Goal: Information Seeking & Learning: Learn about a topic

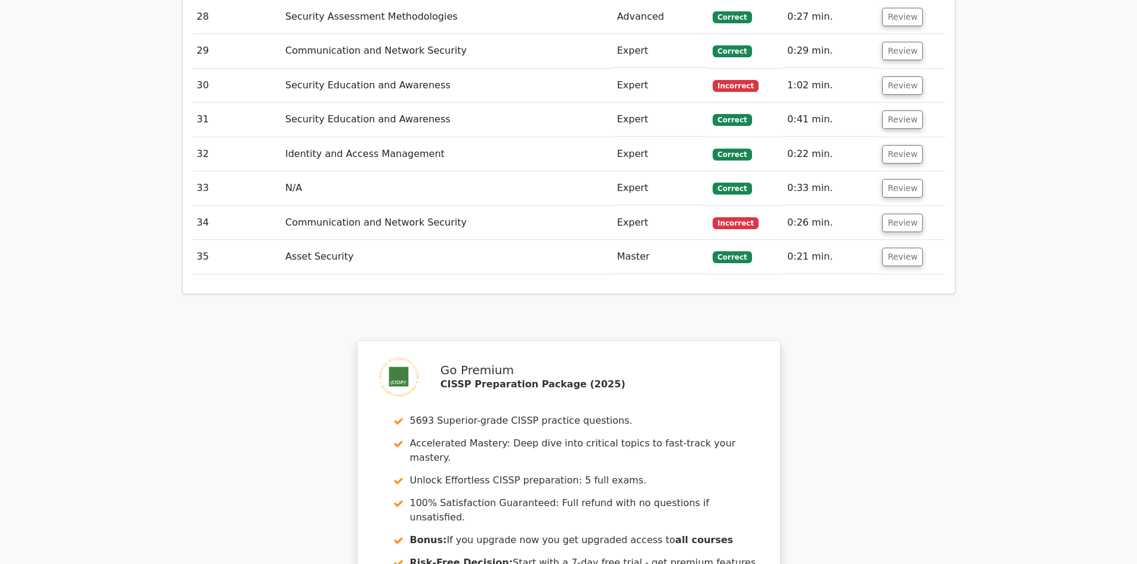
scroll to position [3035, 0]
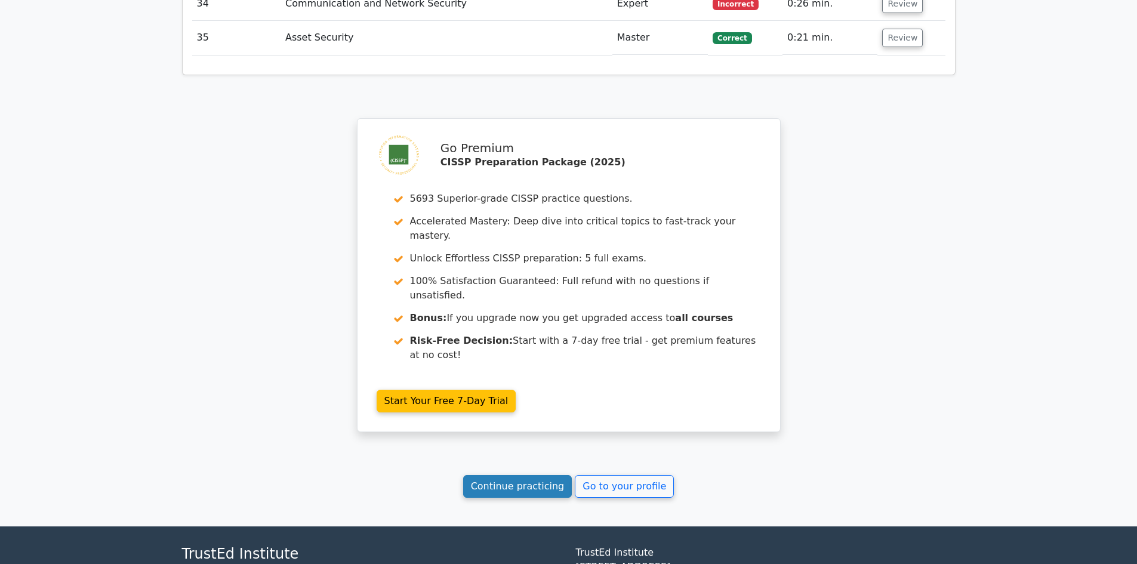
click at [524, 475] on link "Continue practicing" at bounding box center [517, 486] width 109 height 23
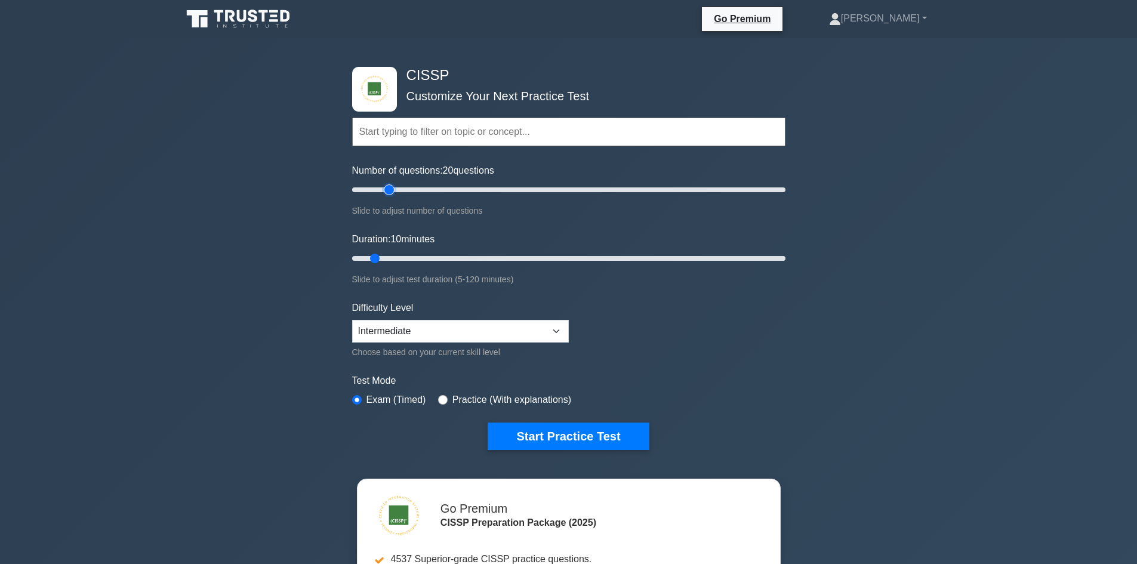
drag, startPoint x: 371, startPoint y: 189, endPoint x: 384, endPoint y: 189, distance: 13.7
type input "20"
click at [384, 189] on input "Number of questions: 20 questions" at bounding box center [568, 190] width 433 height 14
drag, startPoint x: 376, startPoint y: 257, endPoint x: 885, endPoint y: 253, distance: 508.9
type input "120"
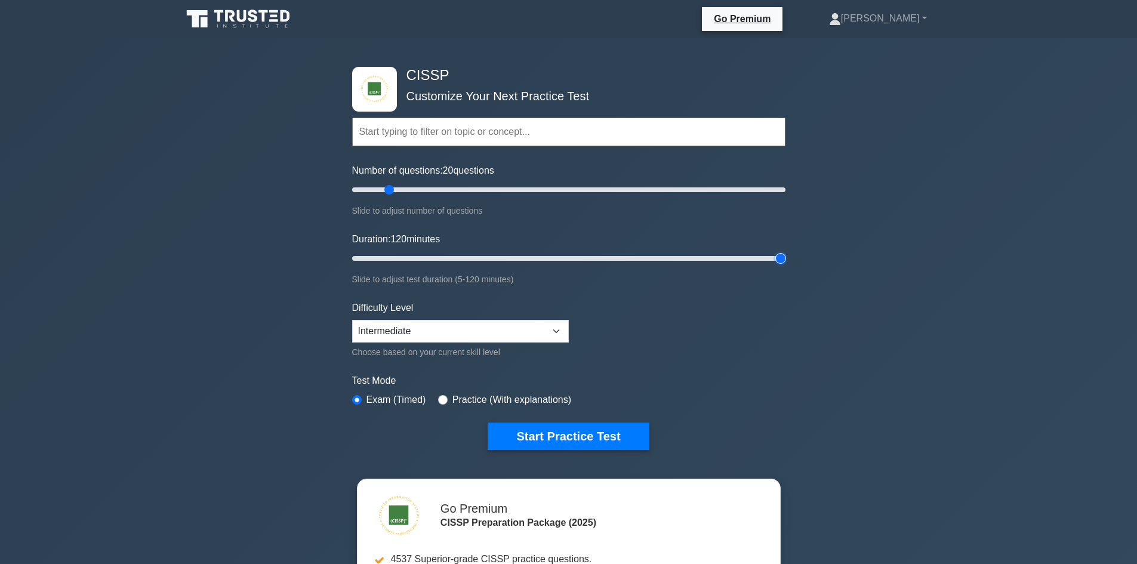
click at [785, 253] on input "Duration: 120 minutes" at bounding box center [568, 258] width 433 height 14
click at [563, 434] on button "Start Practice Test" at bounding box center [567, 435] width 161 height 27
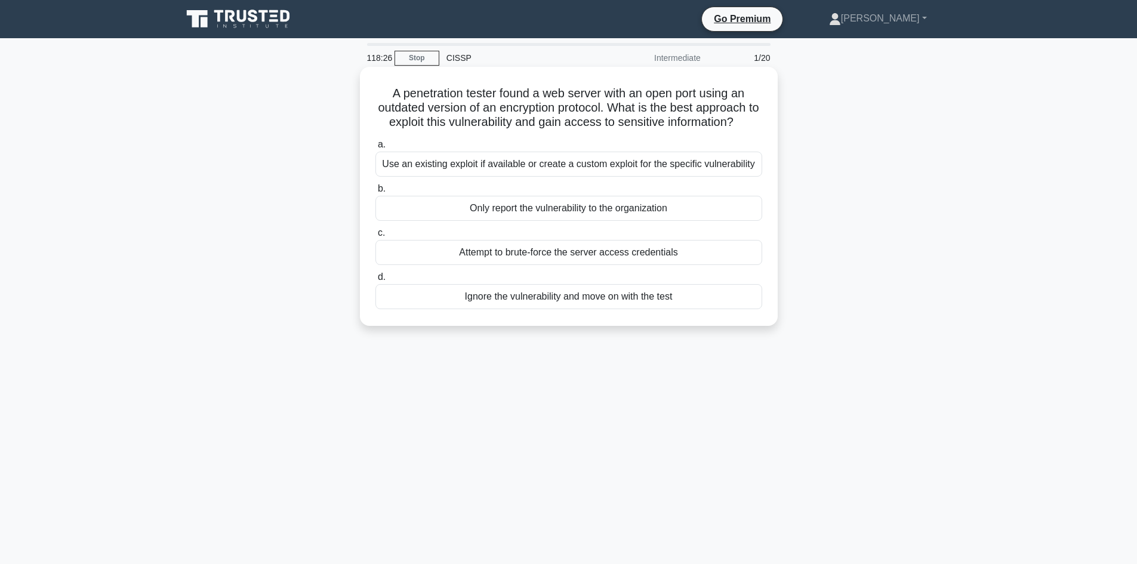
click at [530, 206] on div "Only report the vulnerability to the organization" at bounding box center [568, 208] width 387 height 25
click at [375, 193] on input "b. Only report the vulnerability to the organization" at bounding box center [375, 189] width 0 height 8
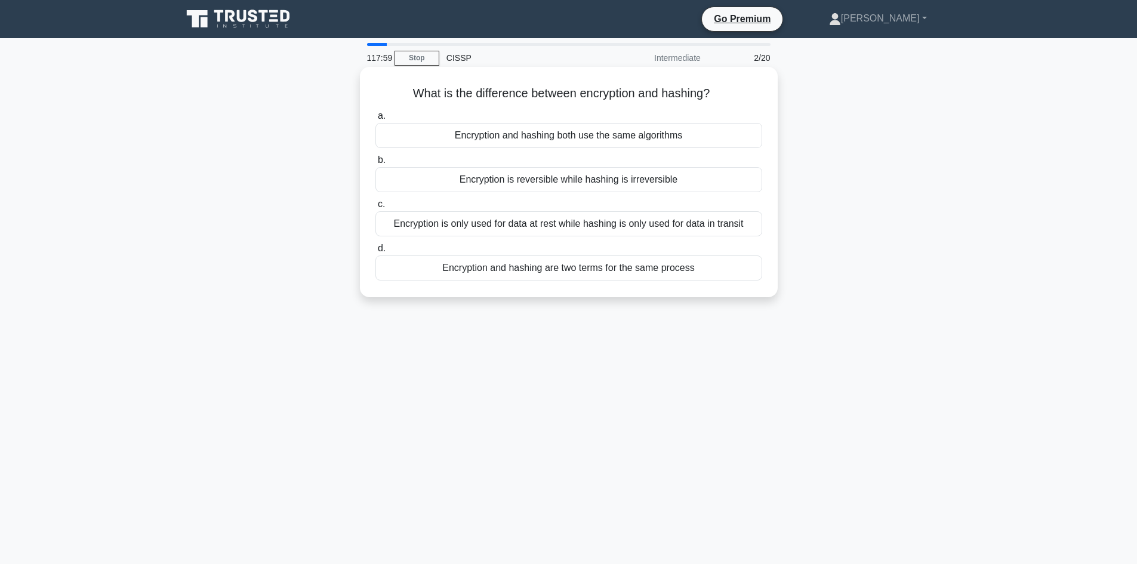
click at [672, 180] on div "Encryption is reversible while hashing is irreversible" at bounding box center [568, 179] width 387 height 25
click at [375, 164] on input "b. Encryption is reversible while hashing is irreversible" at bounding box center [375, 160] width 0 height 8
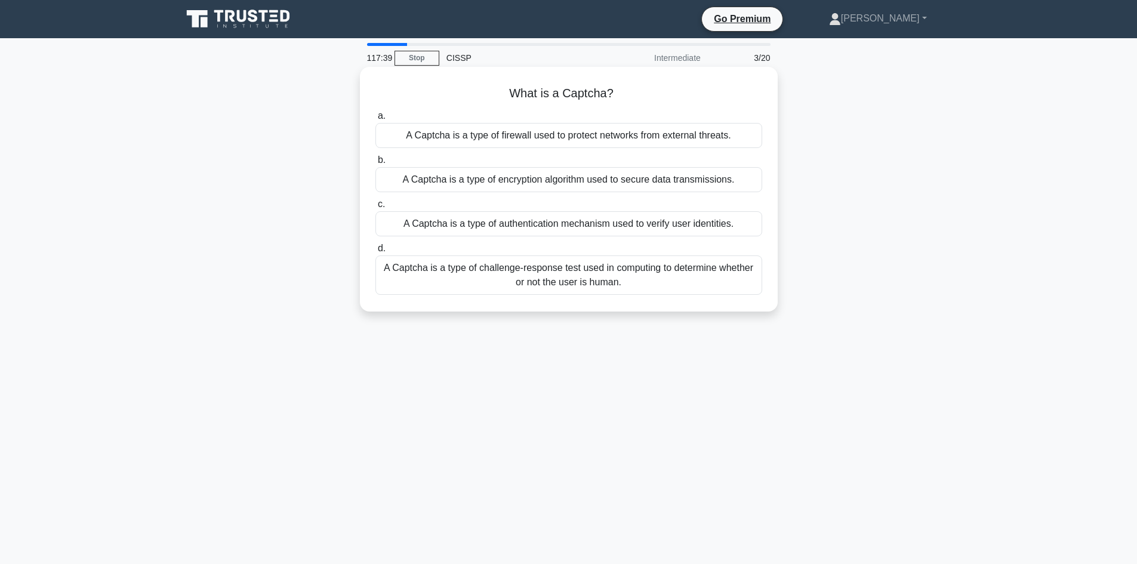
click at [627, 274] on div "A Captcha is a type of challenge-response test used in computing to determine w…" at bounding box center [568, 274] width 387 height 39
click at [375, 252] on input "d. A Captcha is a type of challenge-response test used in computing to determin…" at bounding box center [375, 249] width 0 height 8
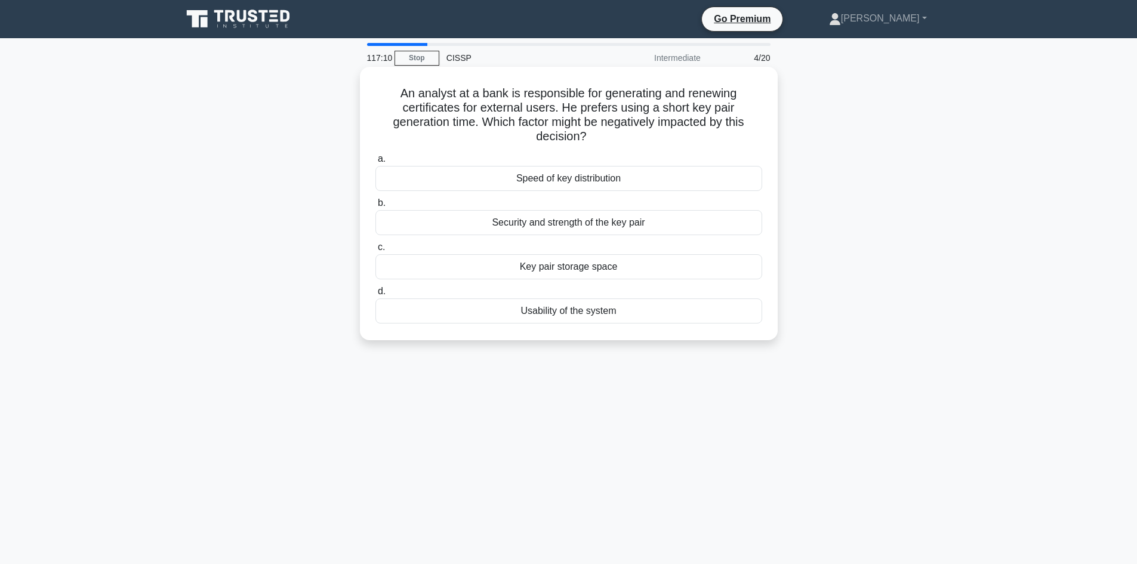
click at [626, 175] on div "Speed of key distribution" at bounding box center [568, 178] width 387 height 25
click at [375, 163] on input "a. Speed of key distribution" at bounding box center [375, 159] width 0 height 8
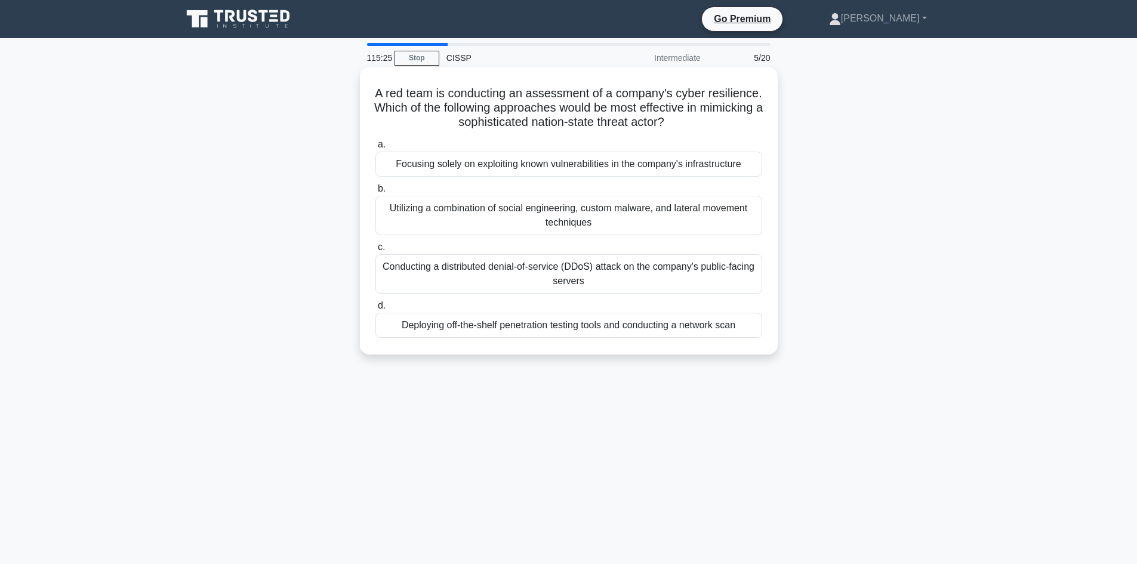
click at [587, 216] on div "Utilizing a combination of social engineering, custom malware, and lateral move…" at bounding box center [568, 215] width 387 height 39
click at [375, 193] on input "b. Utilizing a combination of social engineering, custom malware, and lateral m…" at bounding box center [375, 189] width 0 height 8
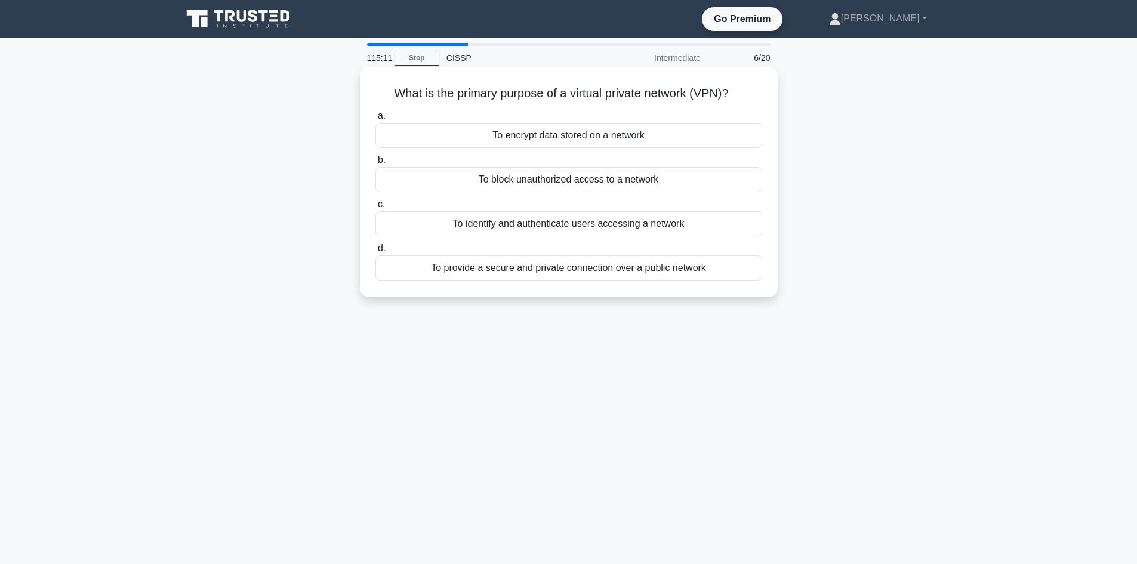
click at [576, 271] on div "To provide a secure and private connection over a public network" at bounding box center [568, 267] width 387 height 25
click at [375, 252] on input "d. To provide a secure and private connection over a public network" at bounding box center [375, 249] width 0 height 8
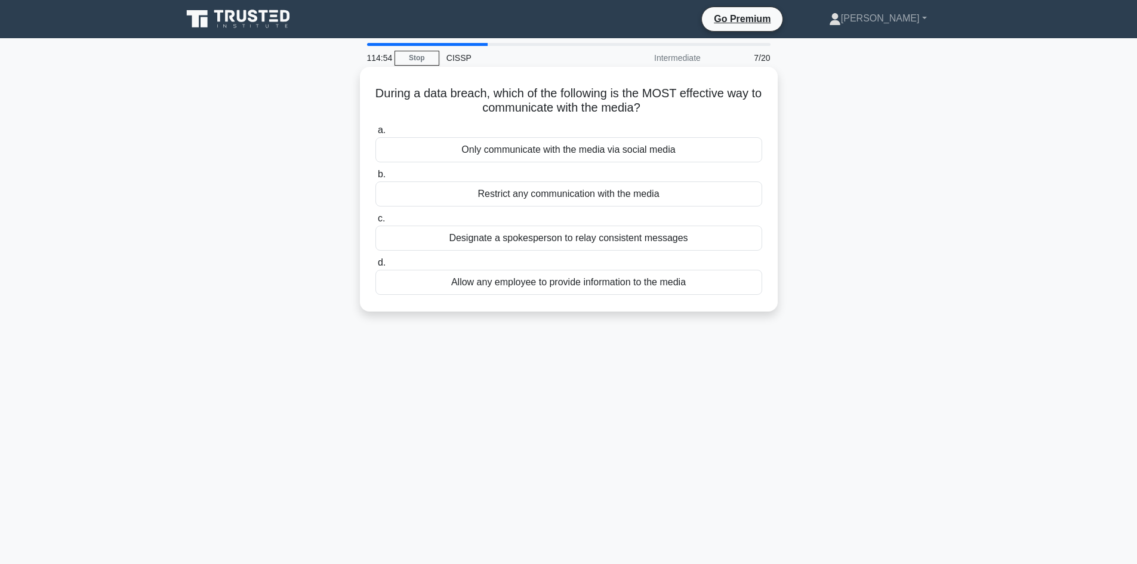
click at [592, 245] on div "Designate a spokesperson to relay consistent messages" at bounding box center [568, 238] width 387 height 25
click at [375, 223] on input "c. Designate a spokesperson to relay consistent messages" at bounding box center [375, 219] width 0 height 8
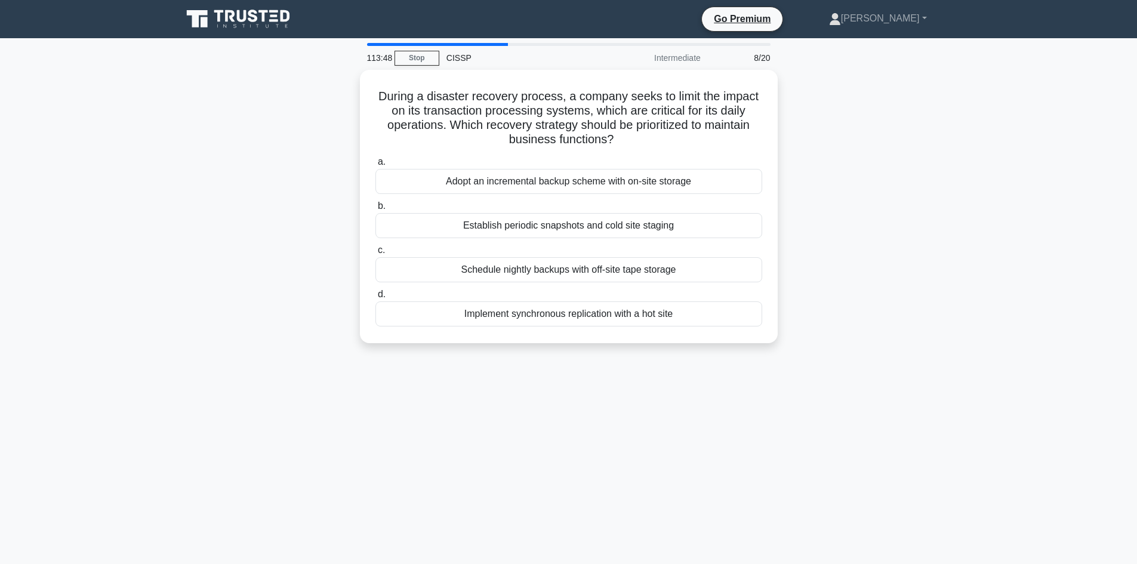
drag, startPoint x: 573, startPoint y: 309, endPoint x: 1065, endPoint y: 388, distance: 498.5
click at [1065, 388] on main "113:48 Stop CISSP Intermediate 8/20 During a disaster recovery process, a compa…" at bounding box center [568, 341] width 1137 height 606
click at [1035, 396] on main "113:47 Stop CISSP Intermediate 8/20 During a disaster recovery process, a compa…" at bounding box center [568, 341] width 1137 height 606
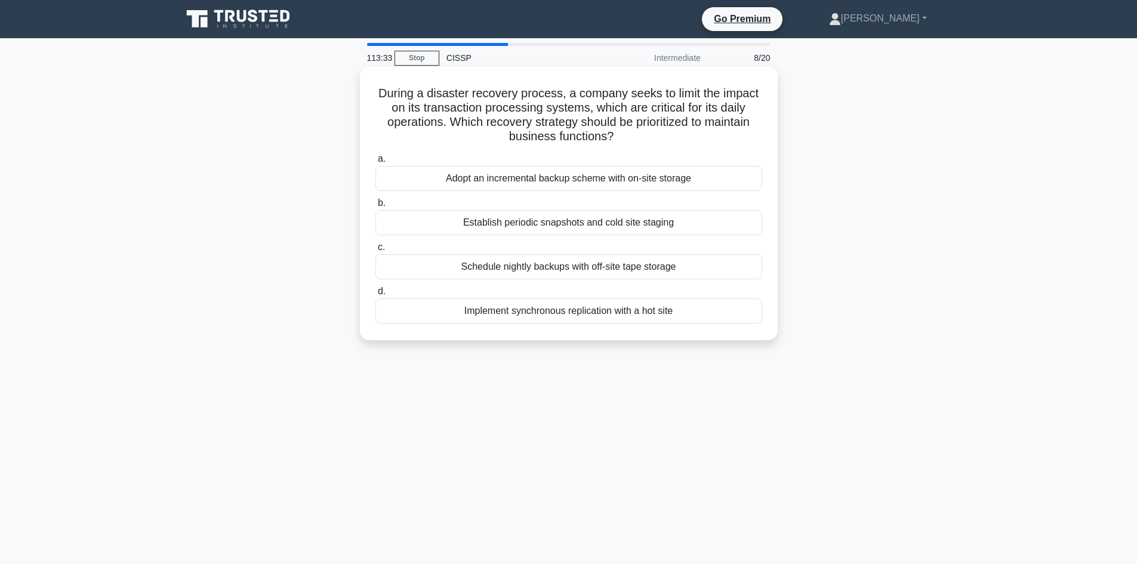
click at [575, 311] on div "Implement synchronous replication with a hot site" at bounding box center [568, 310] width 387 height 25
click at [375, 295] on input "d. Implement synchronous replication with a hot site" at bounding box center [375, 292] width 0 height 8
click at [617, 178] on div "Implement Secure Real-time Transport Protocol (SRTP)" at bounding box center [568, 178] width 387 height 25
click at [375, 163] on input "a. Implement Secure Real-time Transport Protocol (SRTP)" at bounding box center [375, 159] width 0 height 8
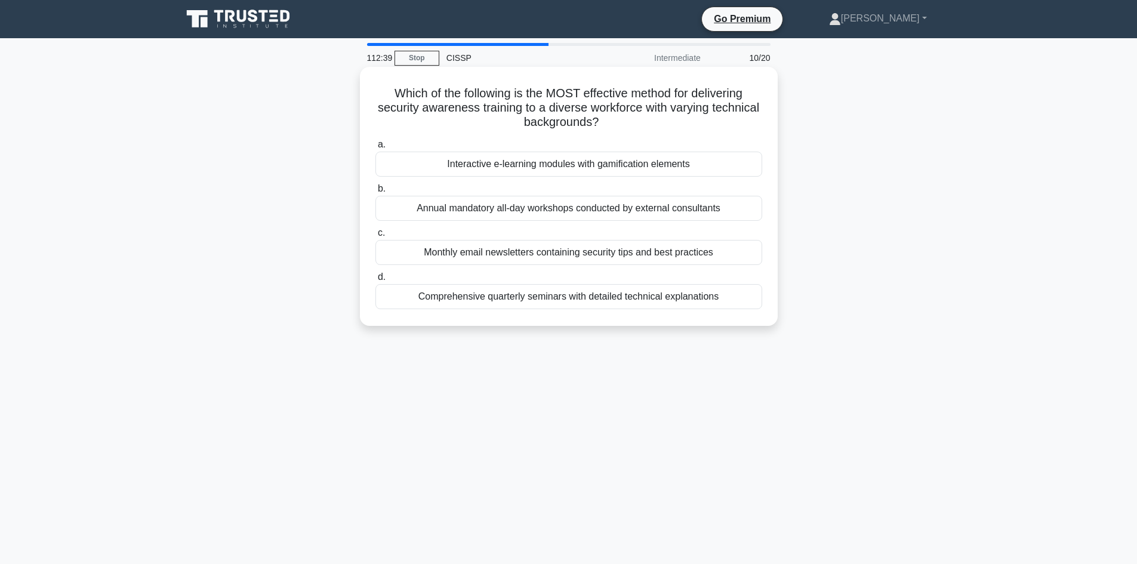
click at [595, 167] on div "Interactive e-learning modules with gamification elements" at bounding box center [568, 164] width 387 height 25
click at [375, 149] on input "a. Interactive e-learning modules with gamification elements" at bounding box center [375, 145] width 0 height 8
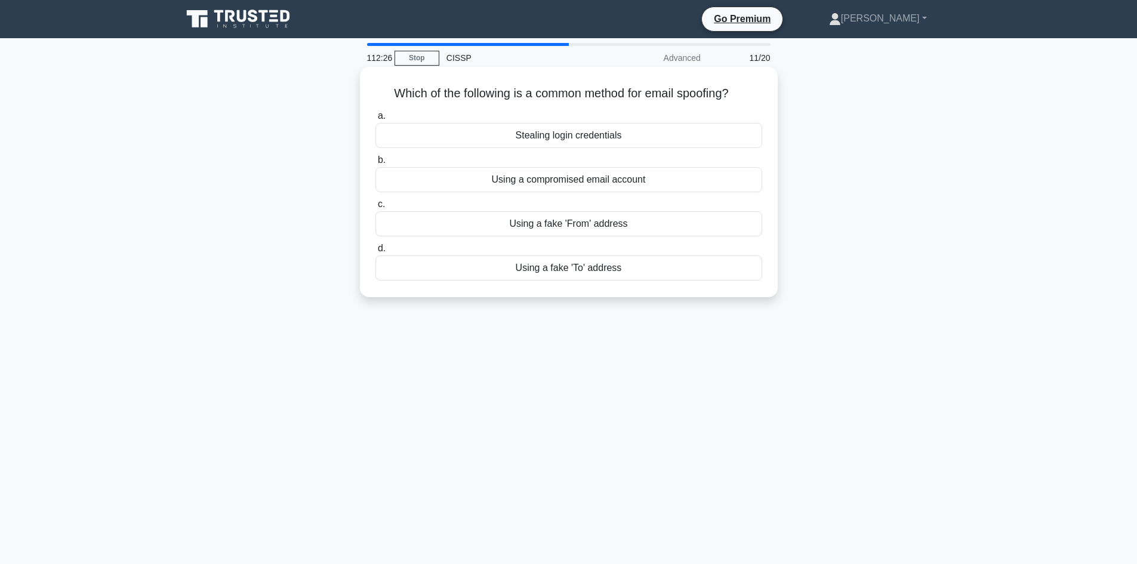
click at [581, 224] on div "Using a fake 'From' address" at bounding box center [568, 223] width 387 height 25
click at [375, 208] on input "c. Using a fake 'From' address" at bounding box center [375, 204] width 0 height 8
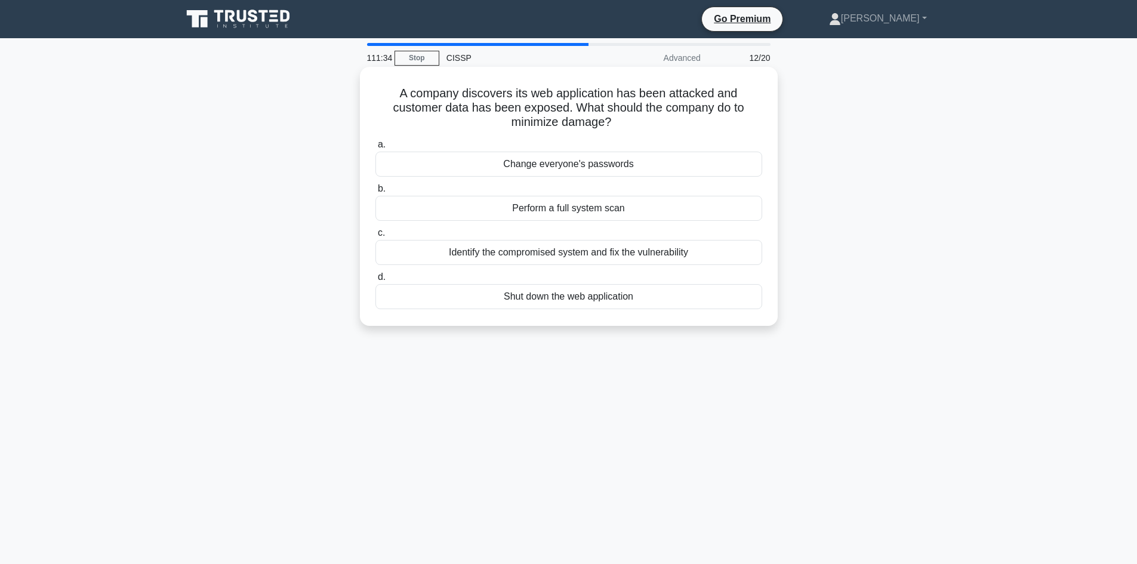
click at [546, 295] on div "Shut down the web application" at bounding box center [568, 296] width 387 height 25
click at [375, 281] on input "d. Shut down the web application" at bounding box center [375, 277] width 0 height 8
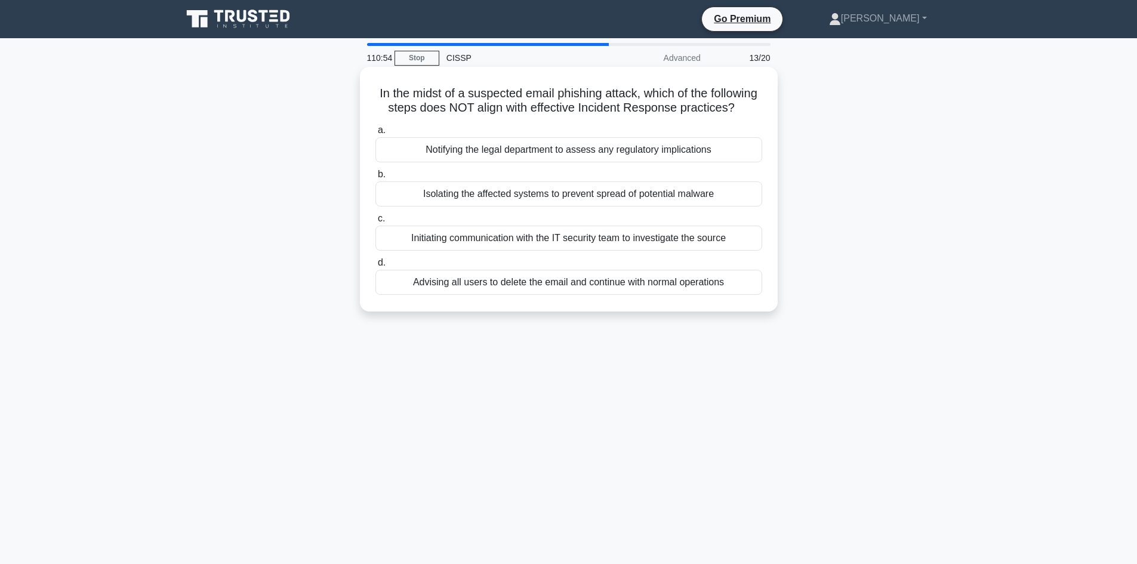
click at [692, 162] on div "Notifying the legal department to assess any regulatory implications" at bounding box center [568, 149] width 387 height 25
click at [375, 134] on input "a. Notifying the legal department to assess any regulatory implications" at bounding box center [375, 130] width 0 height 8
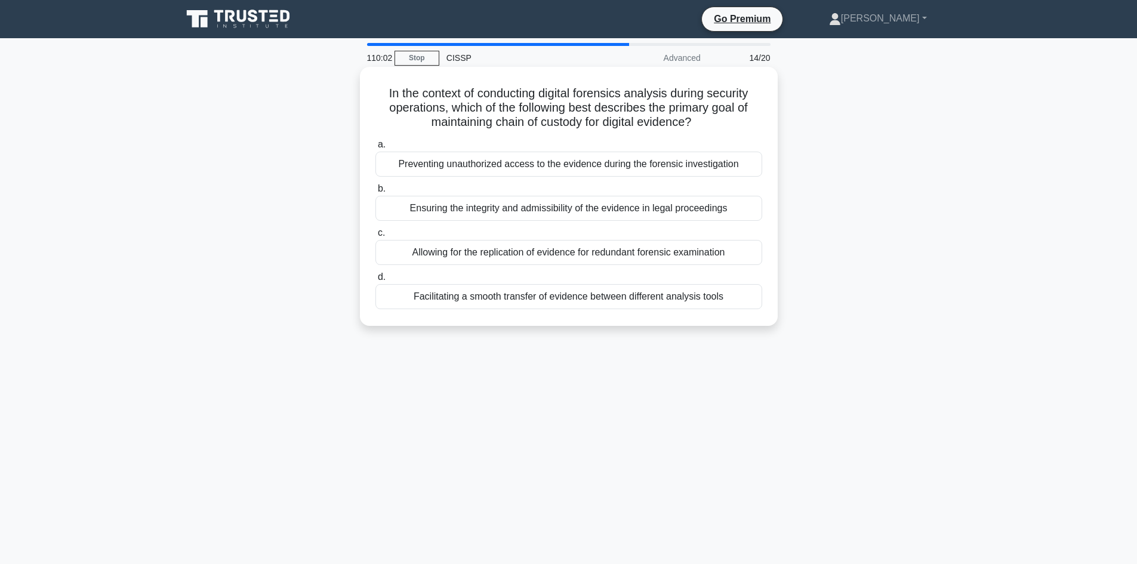
click at [688, 168] on div "Preventing unauthorized access to the evidence during the forensic investigation" at bounding box center [568, 164] width 387 height 25
click at [375, 149] on input "a. Preventing unauthorized access to the evidence during the forensic investiga…" at bounding box center [375, 145] width 0 height 8
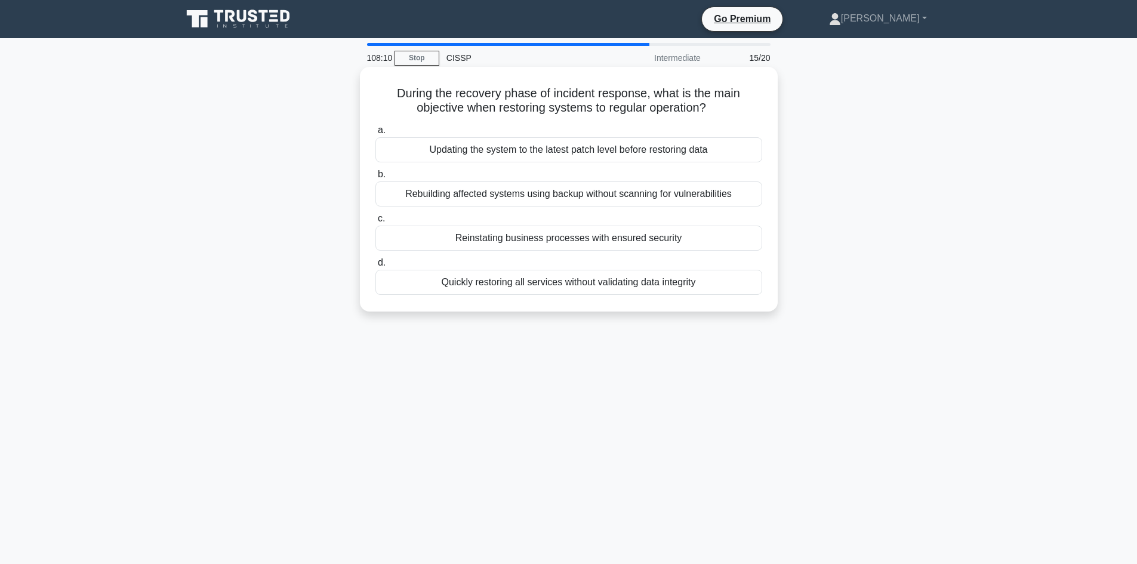
click at [655, 155] on div "Updating the system to the latest patch level before restoring data" at bounding box center [568, 149] width 387 height 25
click at [375, 134] on input "a. Updating the system to the latest patch level before restoring data" at bounding box center [375, 130] width 0 height 8
click at [622, 149] on div "To assign appropriate protection levels based on data sensitivity" at bounding box center [568, 149] width 387 height 25
click at [375, 134] on input "a. To assign appropriate protection levels based on data sensitivity" at bounding box center [375, 130] width 0 height 8
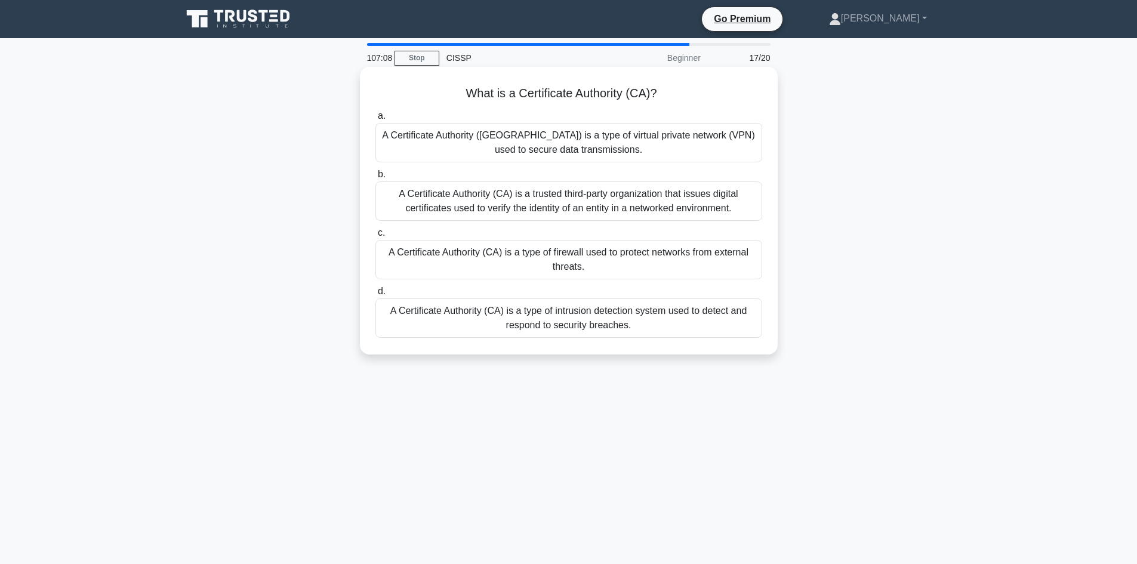
click at [663, 198] on div "A Certificate Authority (CA) is a trusted third-party organization that issues …" at bounding box center [568, 200] width 387 height 39
click at [375, 178] on input "b. A Certificate Authority (CA) is a trusted third-party organization that issu…" at bounding box center [375, 175] width 0 height 8
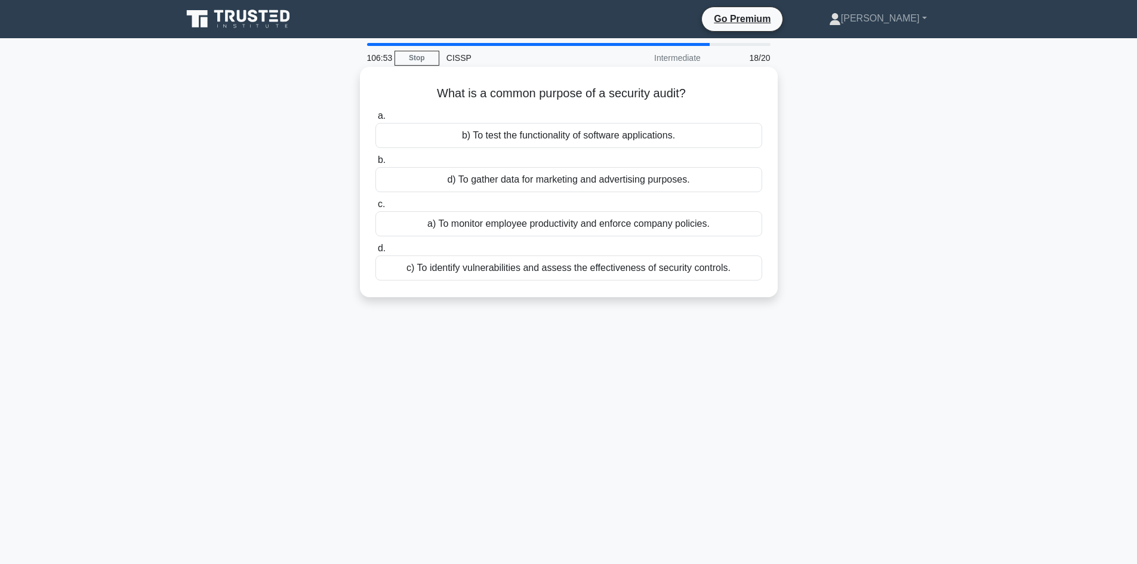
click at [727, 270] on div "c) To identify vulnerabilities and assess the effectiveness of security control…" at bounding box center [568, 267] width 387 height 25
click at [375, 252] on input "d. c) To identify vulnerabilities and assess the effectiveness of security cont…" at bounding box center [375, 249] width 0 height 8
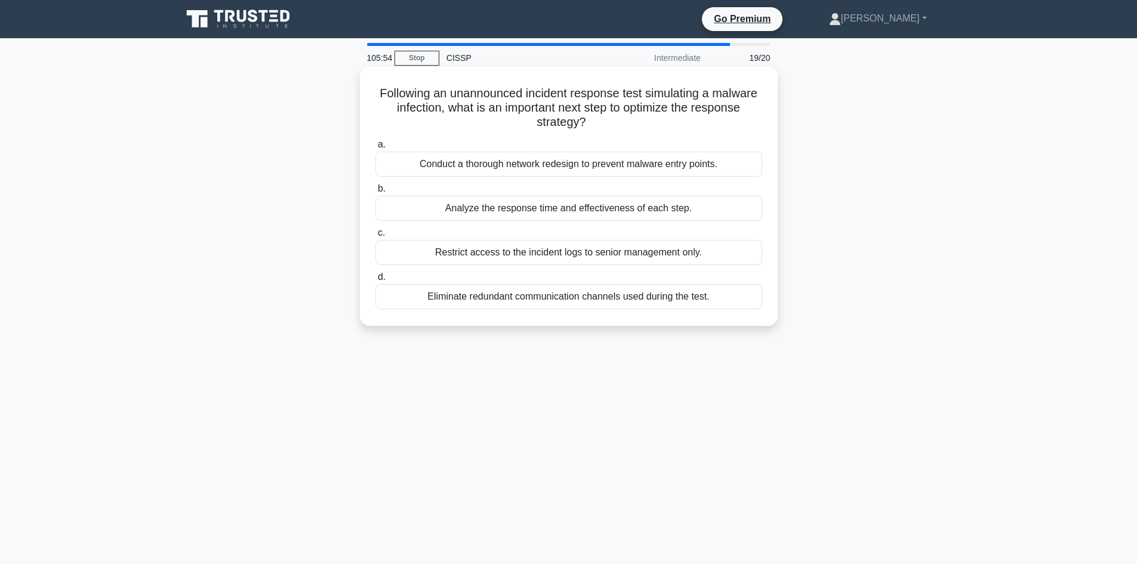
click at [500, 213] on div "Analyze the response time and effectiveness of each step." at bounding box center [568, 208] width 387 height 25
click at [375, 193] on input "b. Analyze the response time and effectiveness of each step." at bounding box center [375, 189] width 0 height 8
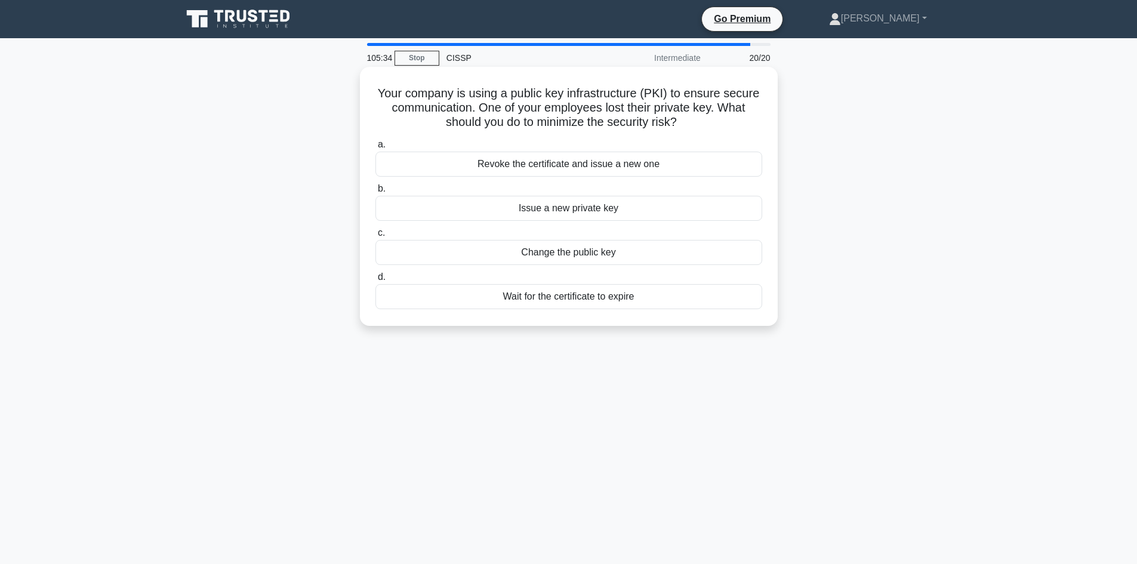
click at [597, 168] on div "Revoke the certificate and issue a new one" at bounding box center [568, 164] width 387 height 25
click at [375, 149] on input "a. Revoke the certificate and issue a new one" at bounding box center [375, 145] width 0 height 8
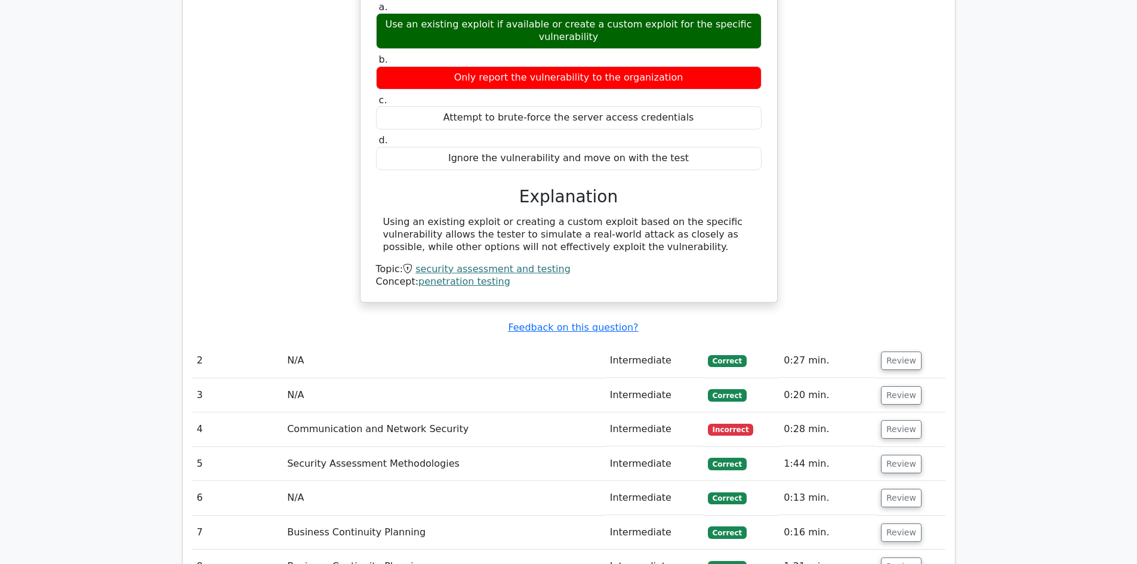
scroll to position [1432, 0]
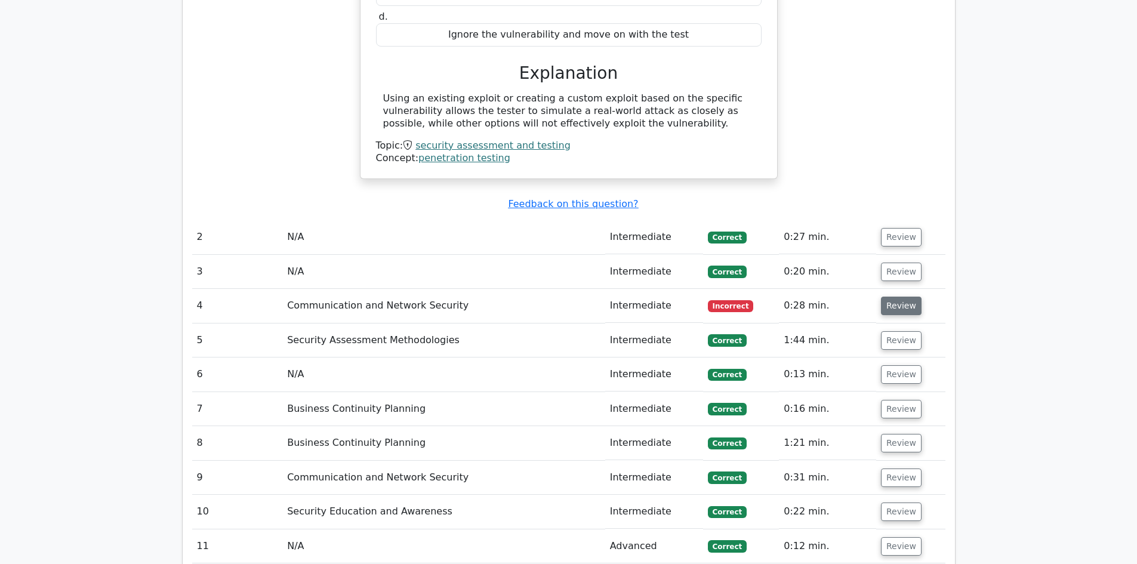
click at [894, 297] on button "Review" at bounding box center [901, 306] width 41 height 18
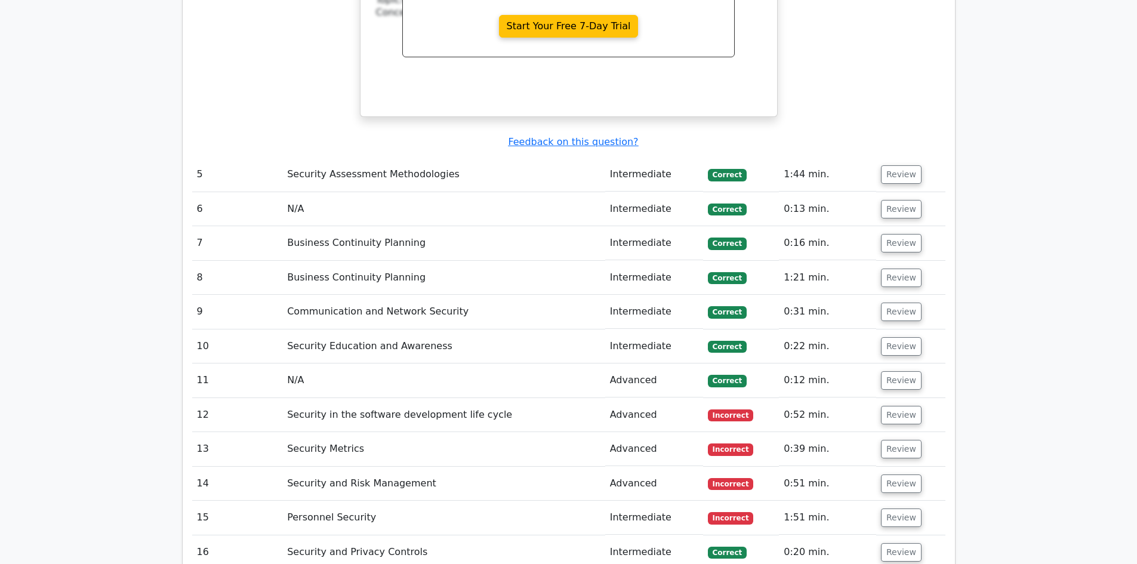
scroll to position [2208, 0]
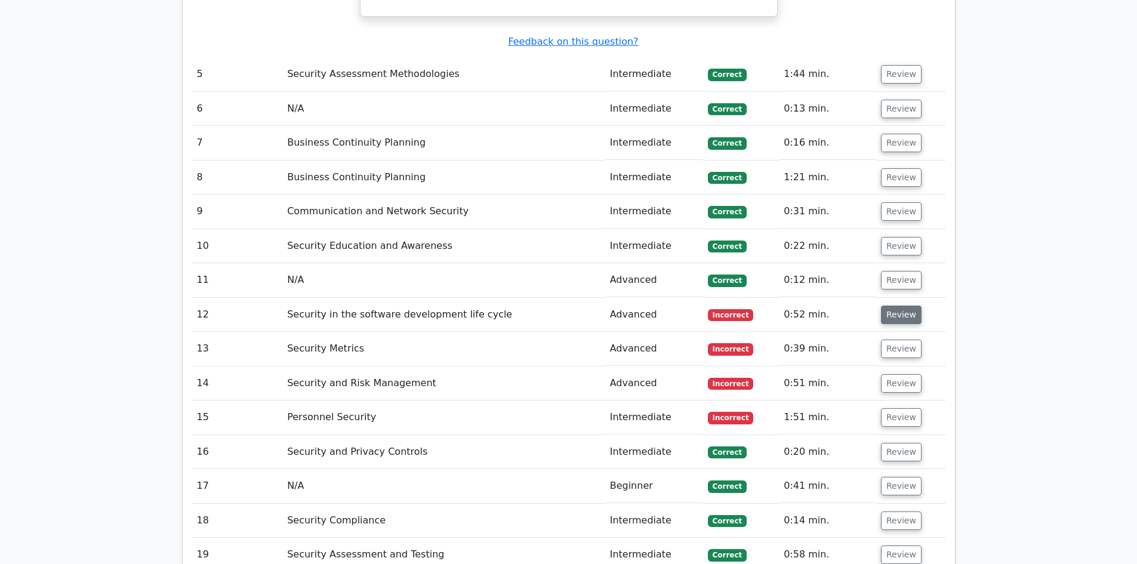
click at [894, 305] on button "Review" at bounding box center [901, 314] width 41 height 18
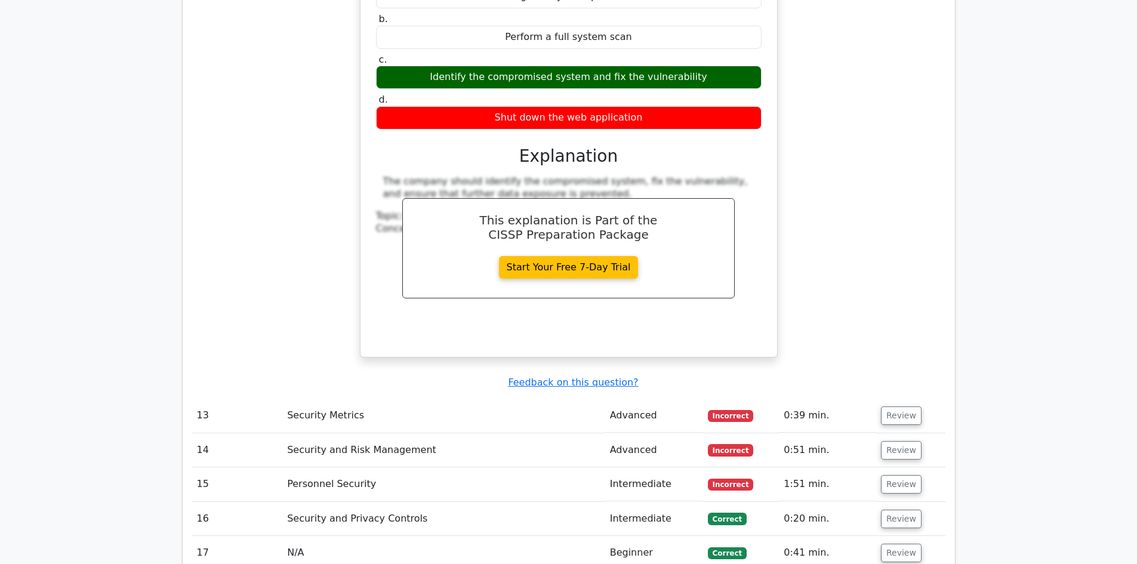
scroll to position [2745, 0]
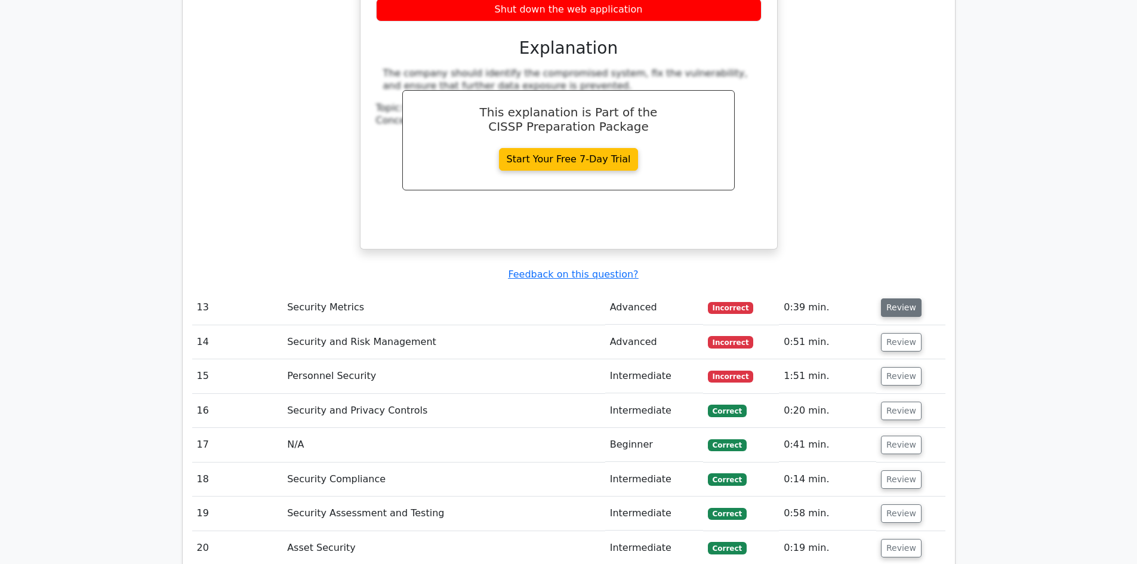
click at [896, 298] on button "Review" at bounding box center [901, 307] width 41 height 18
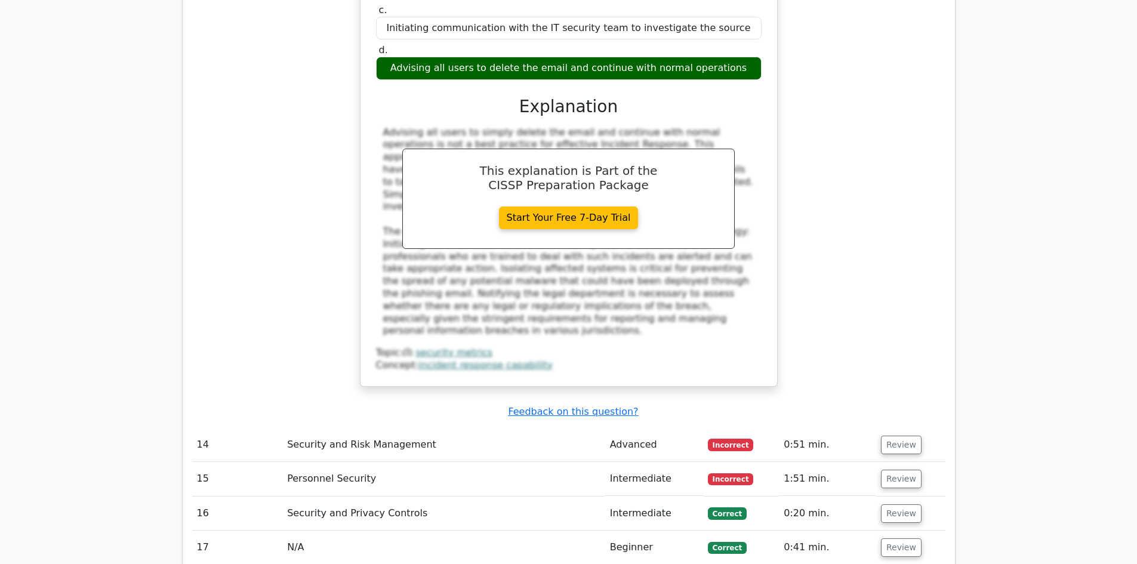
scroll to position [3222, 0]
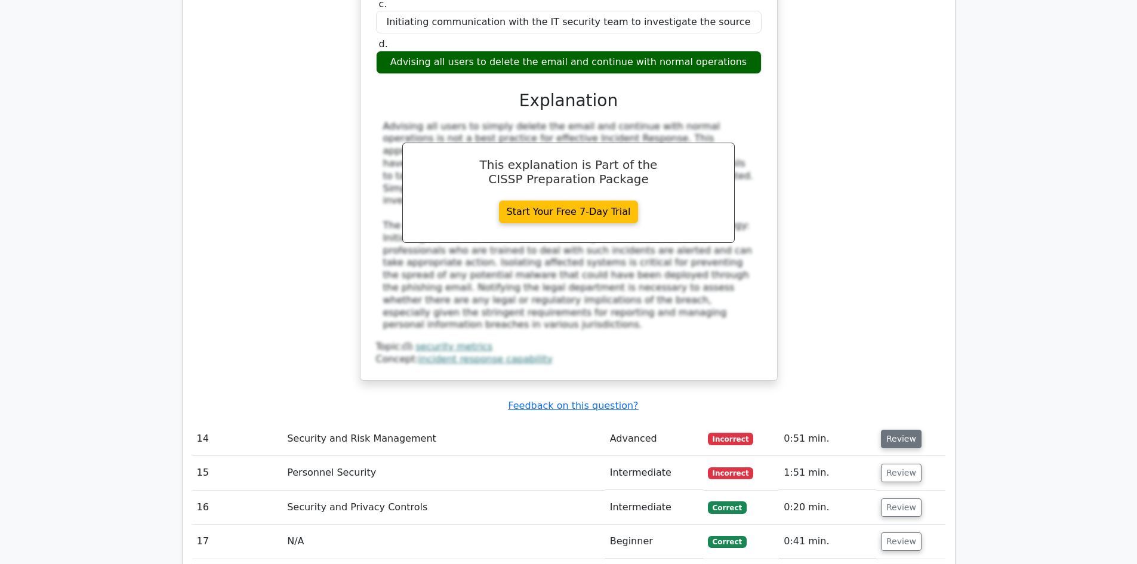
click at [887, 430] on button "Review" at bounding box center [901, 439] width 41 height 18
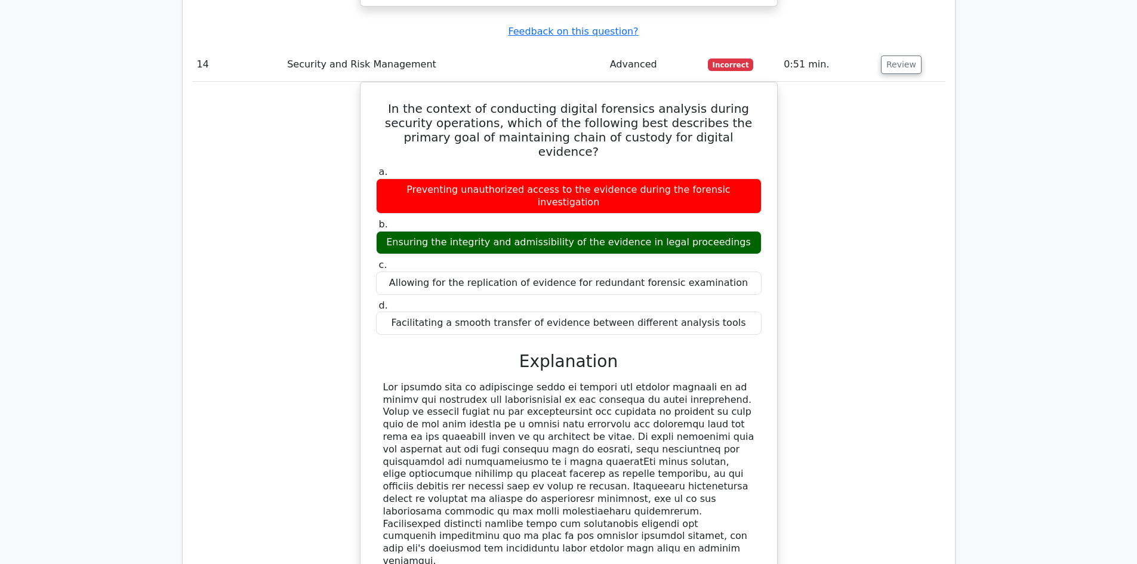
scroll to position [3699, 0]
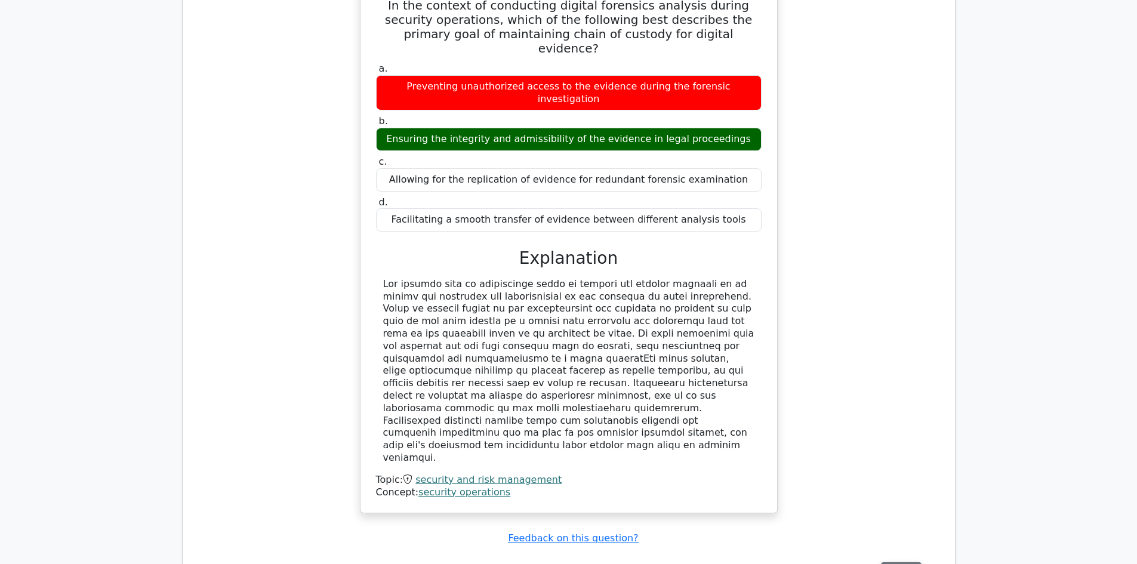
click at [896, 562] on button "Review" at bounding box center [901, 571] width 41 height 18
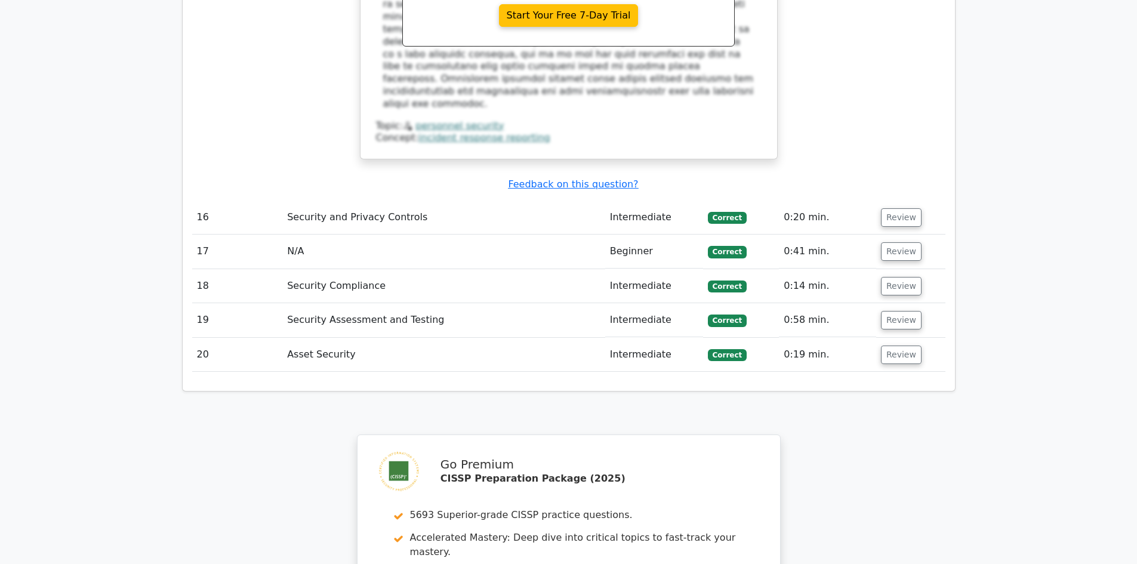
scroll to position [4828, 0]
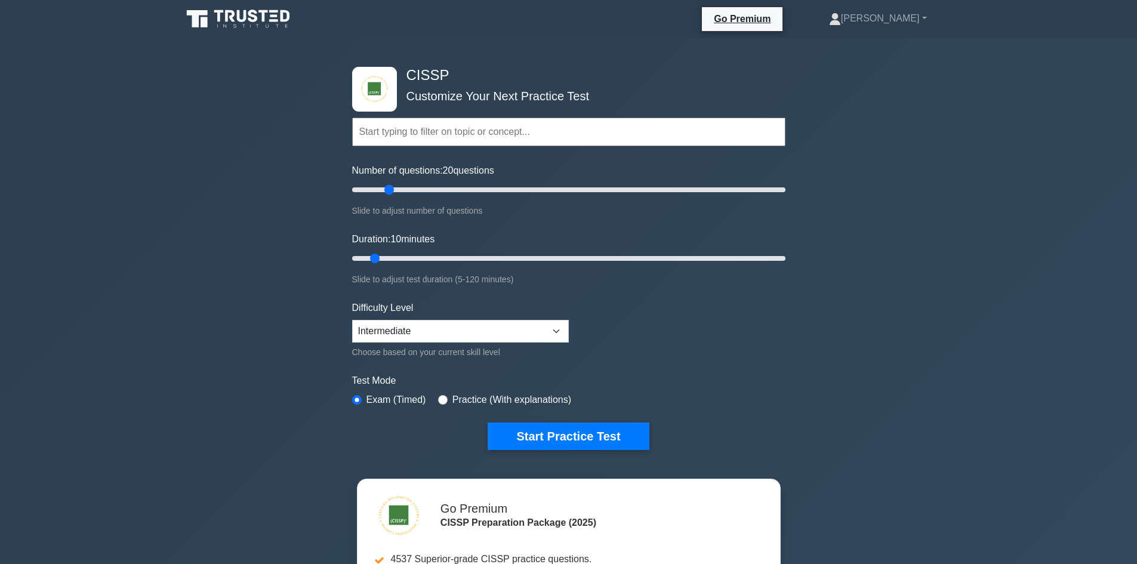
drag, startPoint x: 368, startPoint y: 189, endPoint x: 391, endPoint y: 189, distance: 23.9
type input "20"
click at [391, 189] on input "Number of questions: 20 questions" at bounding box center [568, 190] width 433 height 14
drag, startPoint x: 374, startPoint y: 258, endPoint x: 933, endPoint y: 255, distance: 558.5
type input "120"
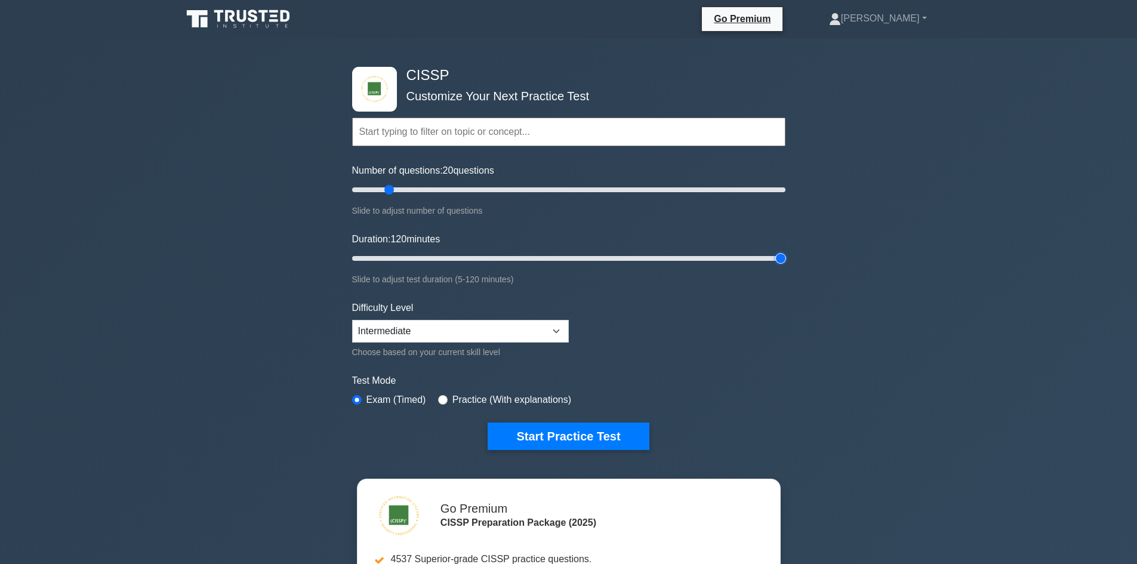
click at [785, 255] on input "Duration: 120 minutes" at bounding box center [568, 258] width 433 height 14
click at [613, 436] on button "Start Practice Test" at bounding box center [567, 435] width 161 height 27
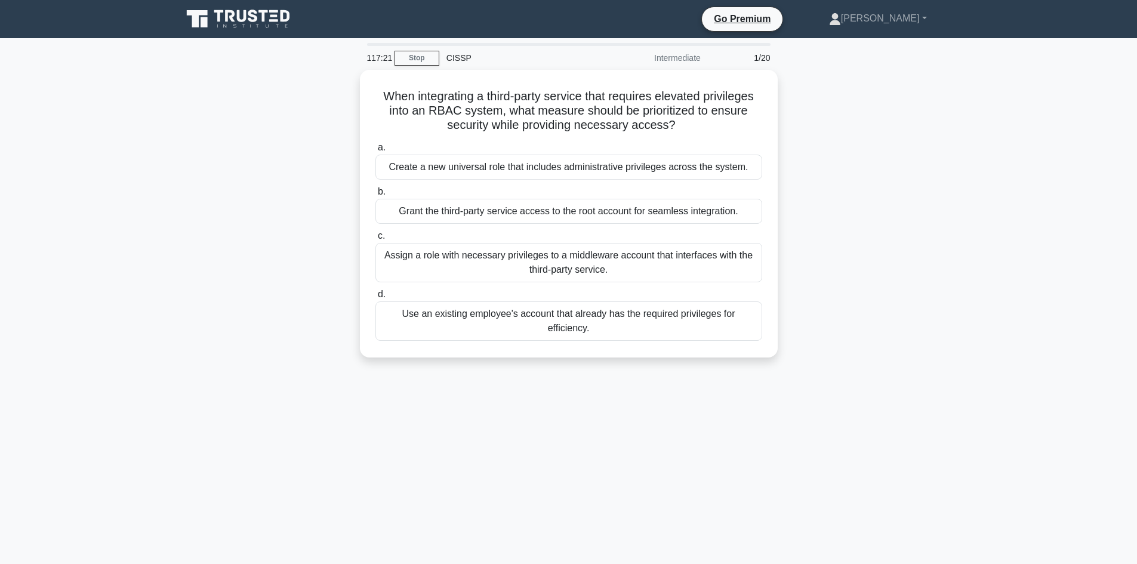
click at [640, 479] on div "117:21 Stop CISSP Intermediate 1/20 When integrating a third-party service that…" at bounding box center [569, 341] width 788 height 597
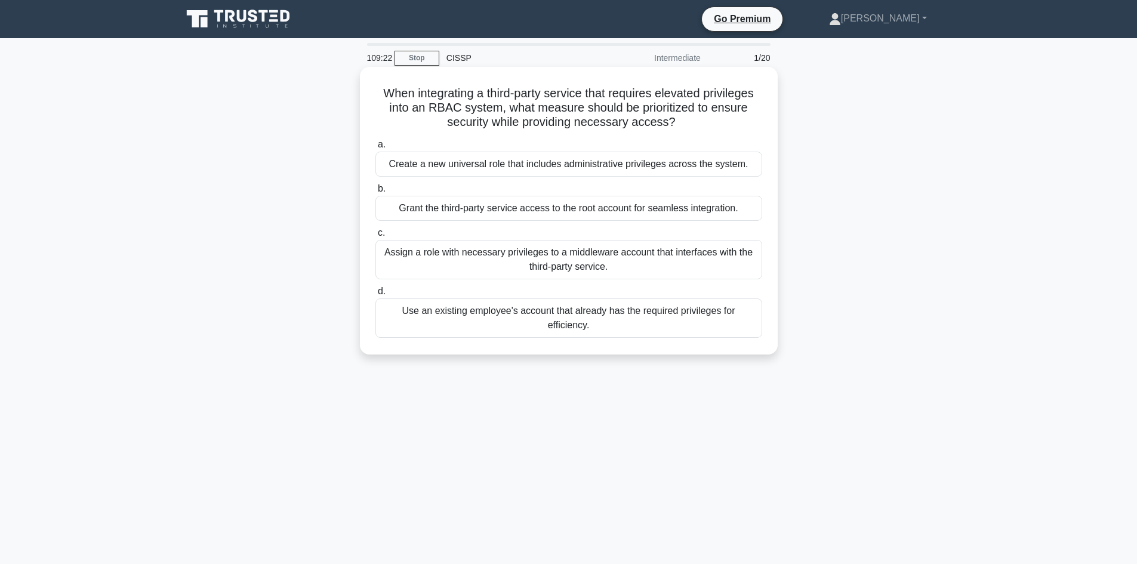
click at [601, 260] on div "Assign a role with necessary privileges to a middleware account that interfaces…" at bounding box center [568, 259] width 387 height 39
click at [375, 237] on input "c. Assign a role with necessary privileges to a middleware account that interfa…" at bounding box center [375, 233] width 0 height 8
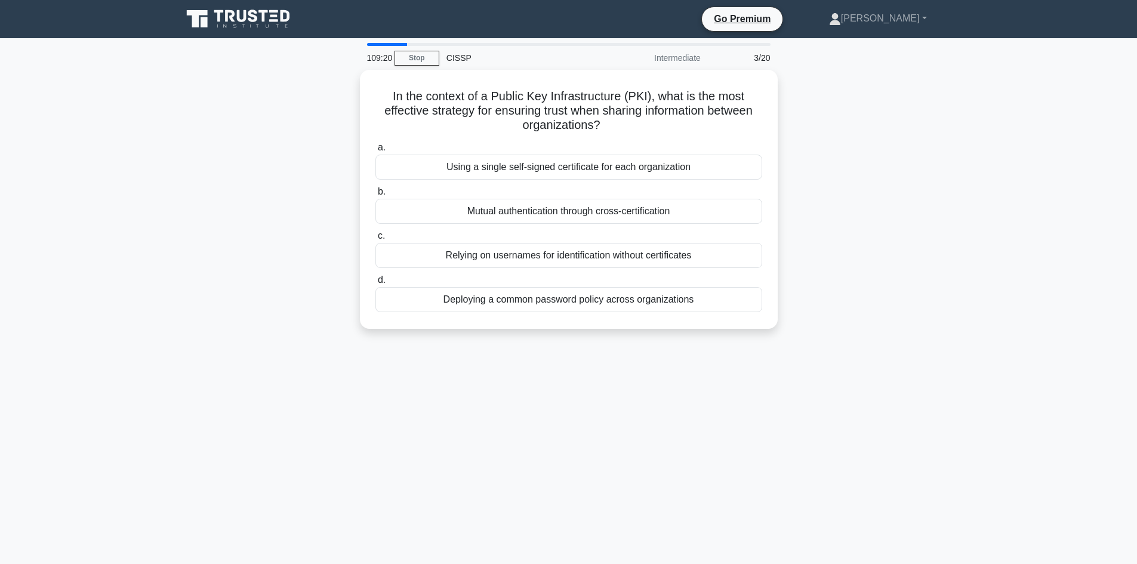
click at [873, 316] on div "In the context of a Public Key Infrastructure (PKI), what is the most effective…" at bounding box center [569, 206] width 788 height 273
click at [533, 211] on div "Mutual authentication through cross-certification" at bounding box center [568, 208] width 387 height 25
click at [375, 193] on input "b. Mutual authentication through cross-certification" at bounding box center [375, 189] width 0 height 8
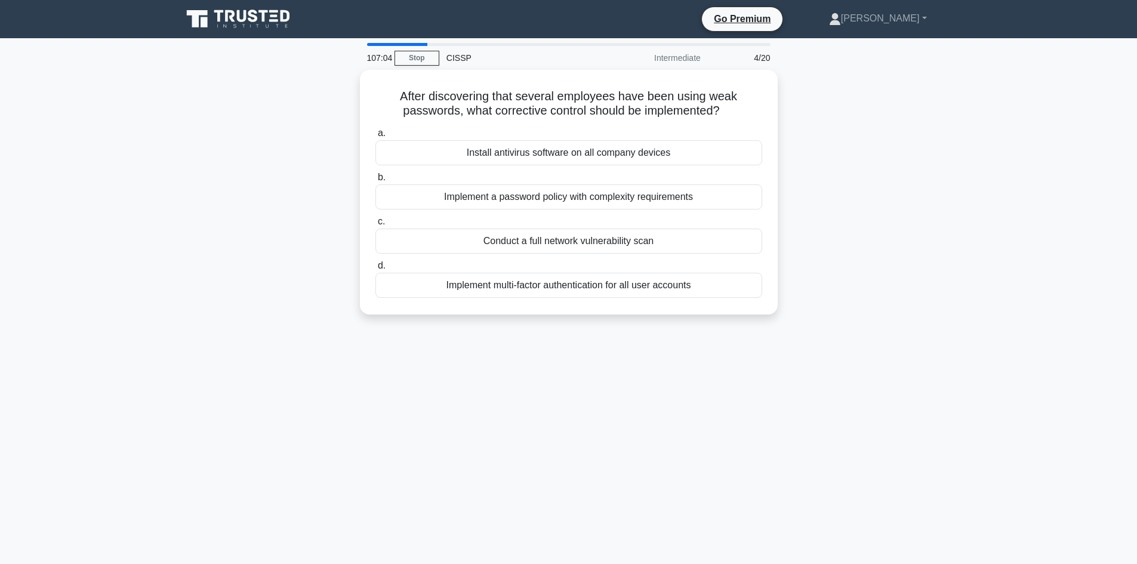
click at [511, 395] on div "107:04 Stop CISSP Intermediate 4/20 After discovering that several employees ha…" at bounding box center [569, 341] width 788 height 597
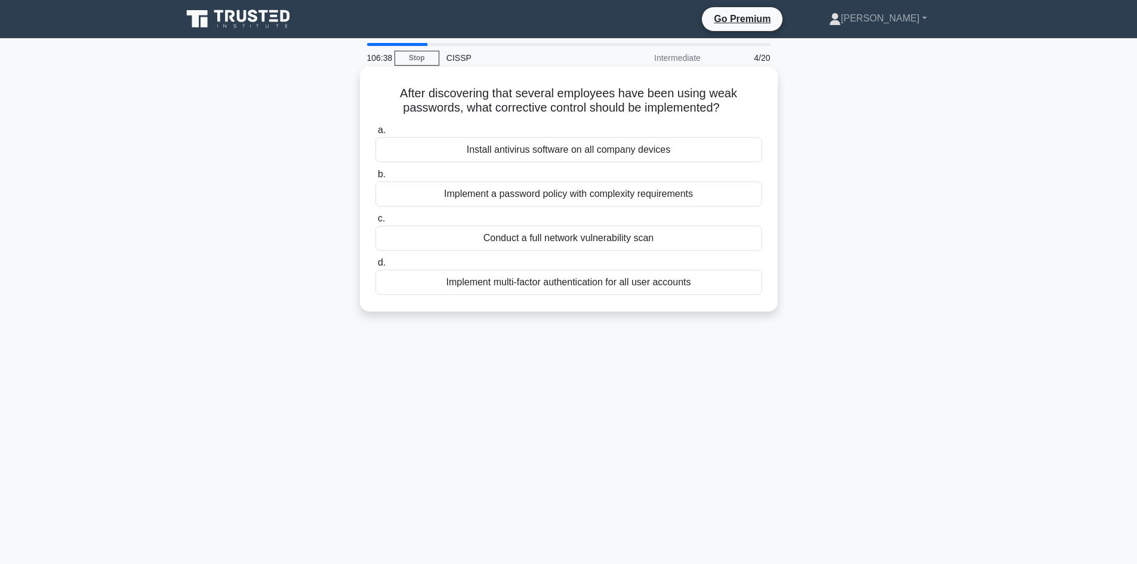
click at [618, 193] on div "Implement a password policy with complexity requirements" at bounding box center [568, 193] width 387 height 25
click at [375, 178] on input "b. Implement a password policy with complexity requirements" at bounding box center [375, 175] width 0 height 8
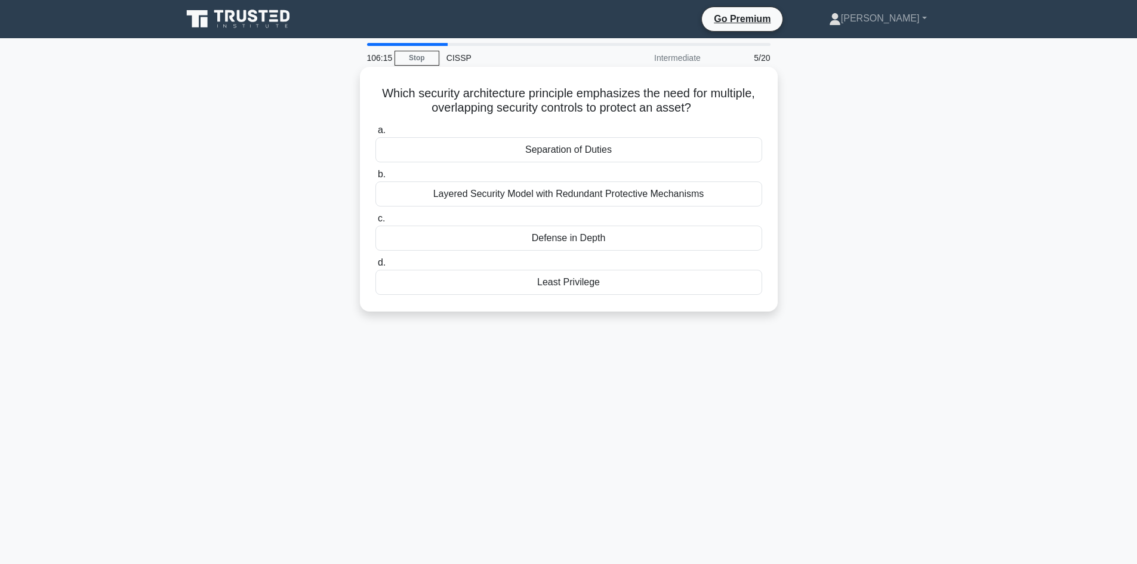
click at [626, 237] on div "Defense in Depth" at bounding box center [568, 238] width 387 height 25
click at [375, 223] on input "c. Defense in Depth" at bounding box center [375, 219] width 0 height 8
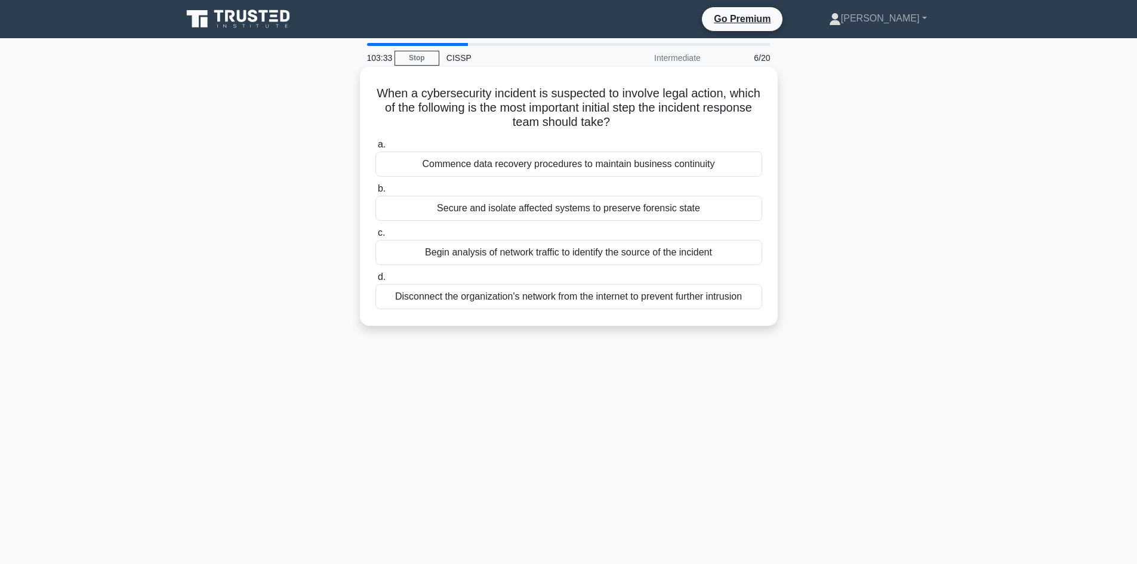
click at [640, 208] on div "Secure and isolate affected systems to preserve forensic state" at bounding box center [568, 208] width 387 height 25
click at [375, 193] on input "b. Secure and isolate affected systems to preserve forensic state" at bounding box center [375, 189] width 0 height 8
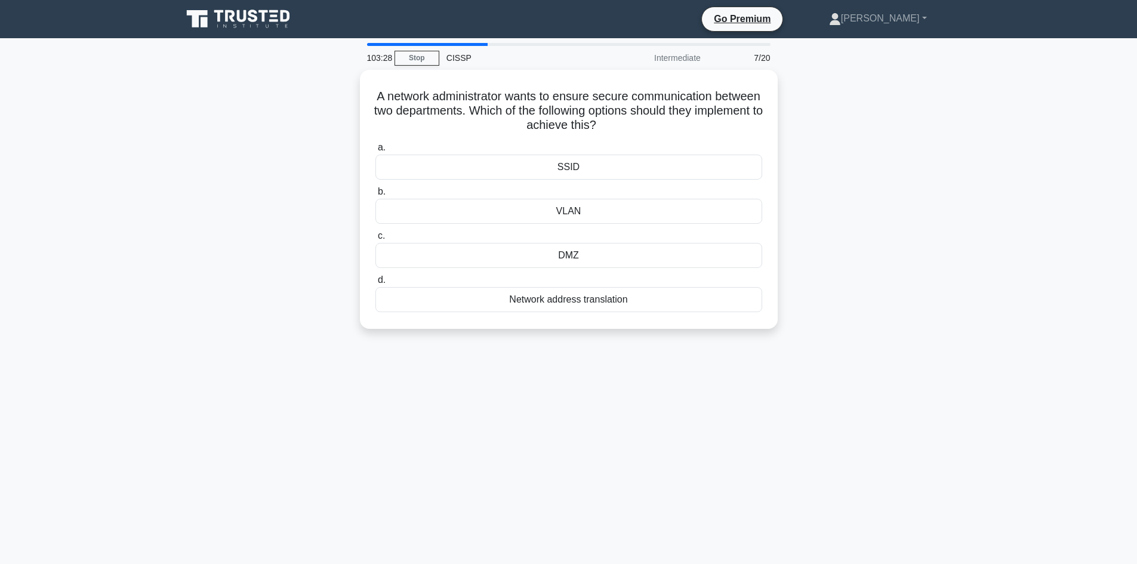
click at [657, 434] on div "103:28 Stop CISSP Intermediate 7/20 A network administrator wants to ensure sec…" at bounding box center [569, 341] width 788 height 597
drag, startPoint x: 924, startPoint y: 444, endPoint x: 299, endPoint y: 98, distance: 714.4
click at [299, 98] on div "102:49 Stop CISSP Intermediate 7/20 A network administrator wants to ensure sec…" at bounding box center [569, 341] width 788 height 597
copy div "A network administrator wants to ensure secure communication between two depart…"
click at [993, 275] on main "102:19 Stop CISSP Intermediate 7/20 A network administrator wants to ensure sec…" at bounding box center [568, 341] width 1137 height 606
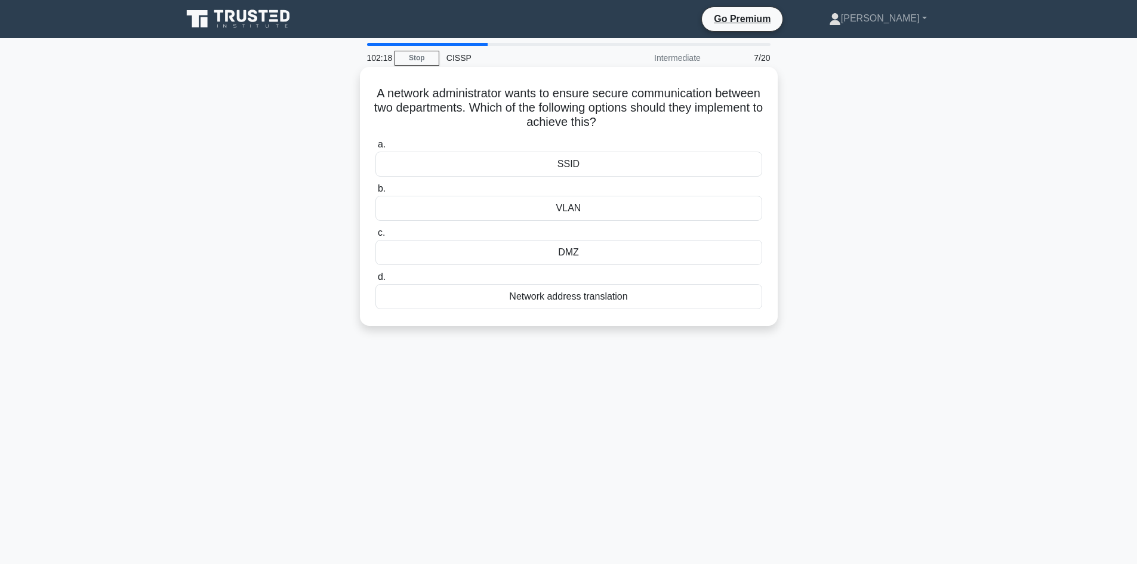
click at [597, 209] on div "VLAN" at bounding box center [568, 208] width 387 height 25
click at [375, 193] on input "b. VLAN" at bounding box center [375, 189] width 0 height 8
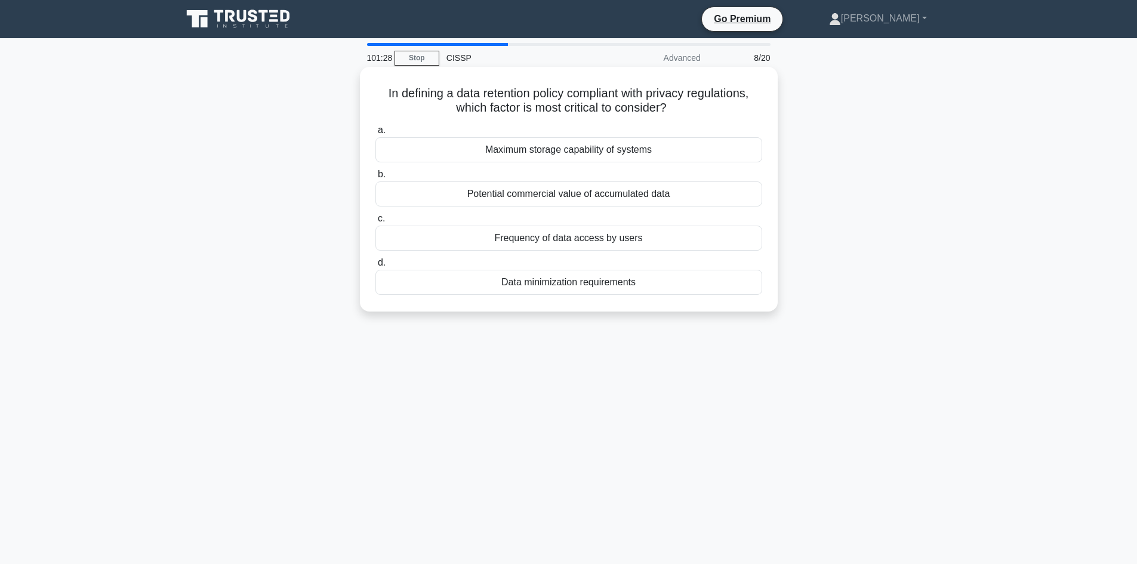
click at [649, 148] on div "Maximum storage capability of systems" at bounding box center [568, 149] width 387 height 25
click at [375, 134] on input "a. Maximum storage capability of systems" at bounding box center [375, 130] width 0 height 8
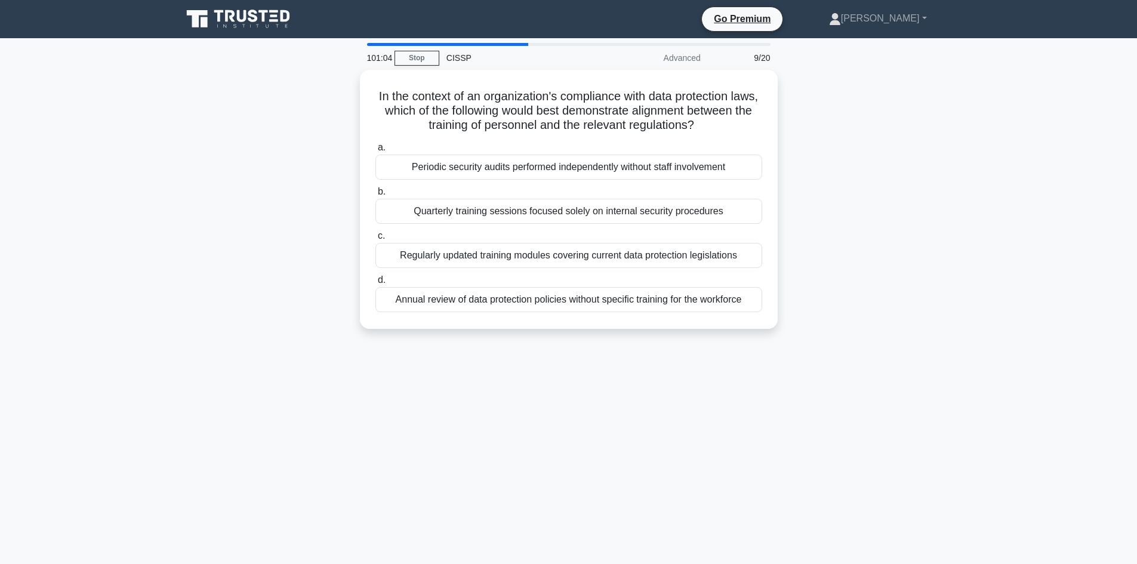
click at [816, 461] on div "101:04 Stop CISSP Advanced 9/20 In the context of an organization's compliance …" at bounding box center [569, 341] width 788 height 597
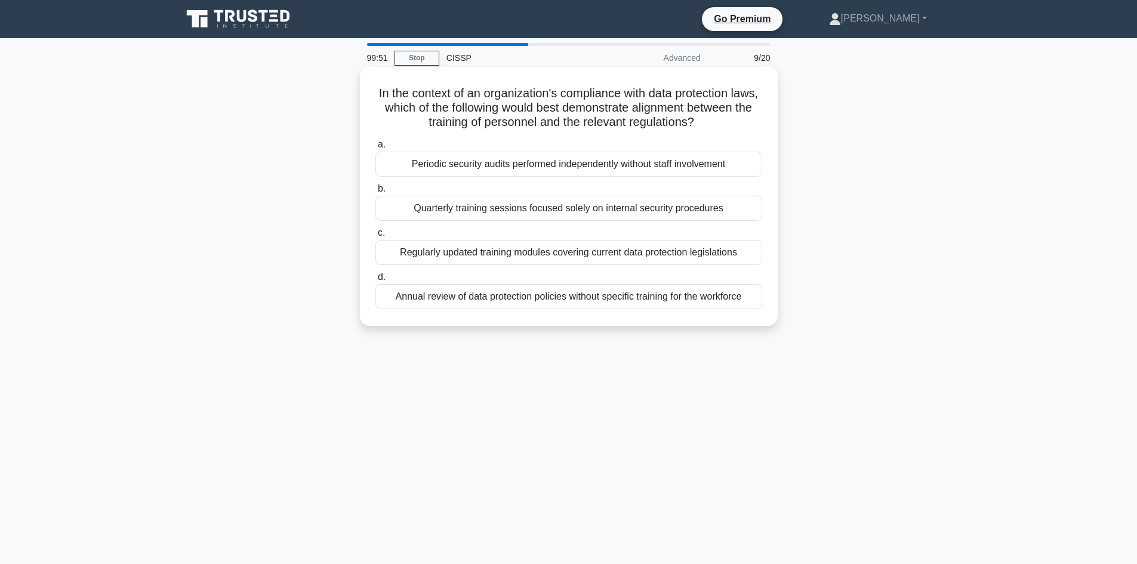
click at [681, 297] on div "Annual review of data protection policies without specific training for the wor…" at bounding box center [568, 296] width 387 height 25
click at [375, 281] on input "d. Annual review of data protection policies without specific training for the …" at bounding box center [375, 277] width 0 height 8
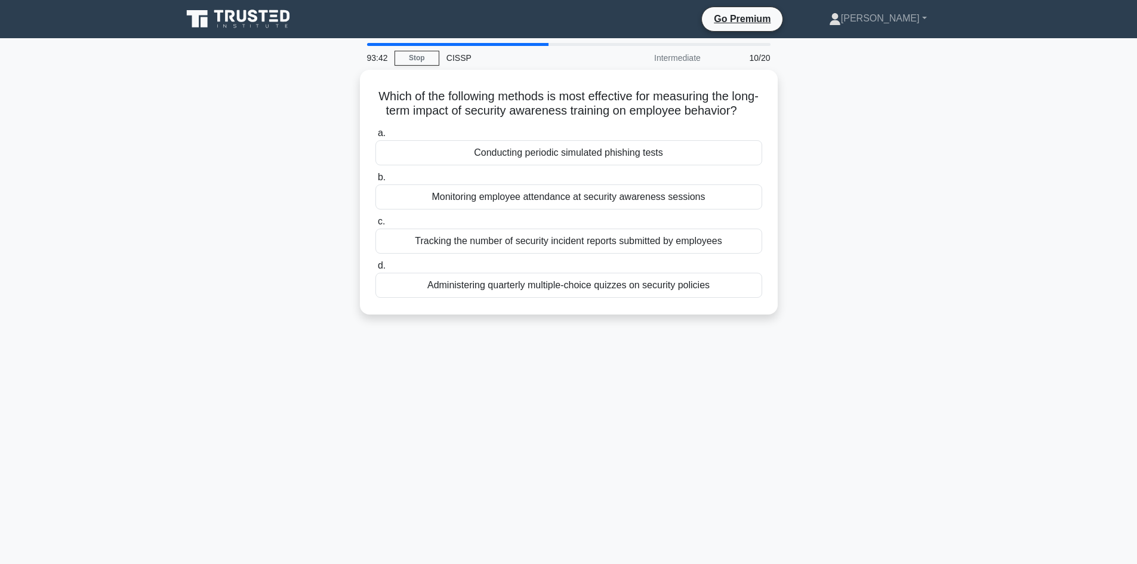
click at [994, 436] on main "93:42 Stop CISSP Intermediate 10/20 Which of the following methods is most effe…" at bounding box center [568, 341] width 1137 height 606
click at [700, 460] on div "91:36 Stop CISSP Intermediate 10/20 Which of the following methods is most effe…" at bounding box center [569, 341] width 788 height 597
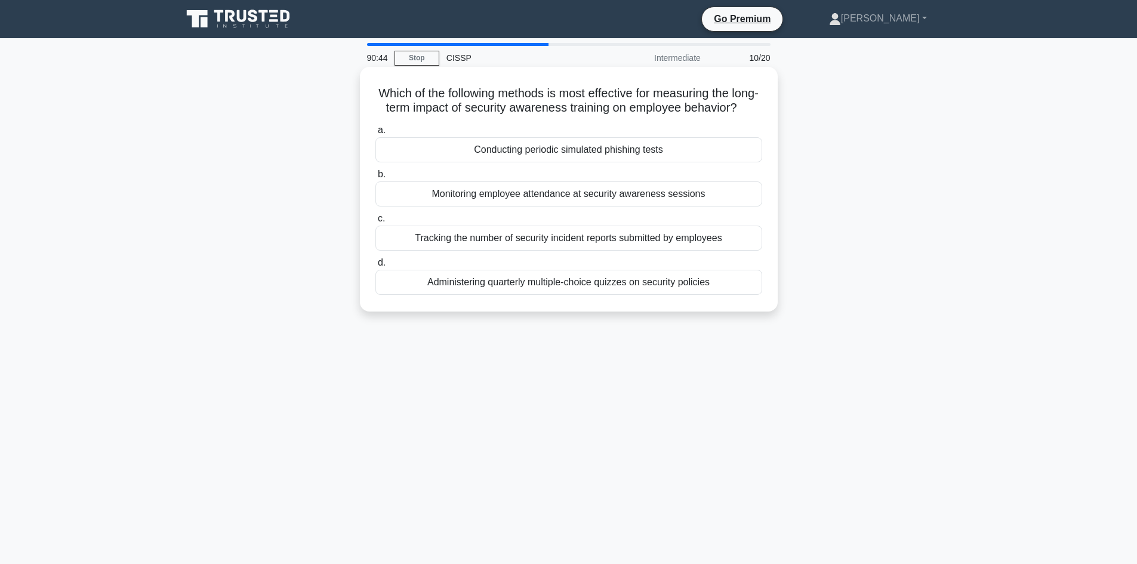
click at [590, 162] on div "Conducting periodic simulated phishing tests" at bounding box center [568, 149] width 387 height 25
click at [375, 134] on input "a. Conducting periodic simulated phishing tests" at bounding box center [375, 130] width 0 height 8
click at [518, 152] on div "Implementing security as code" at bounding box center [568, 149] width 387 height 25
click at [375, 134] on input "a. Implementing security as code" at bounding box center [375, 130] width 0 height 8
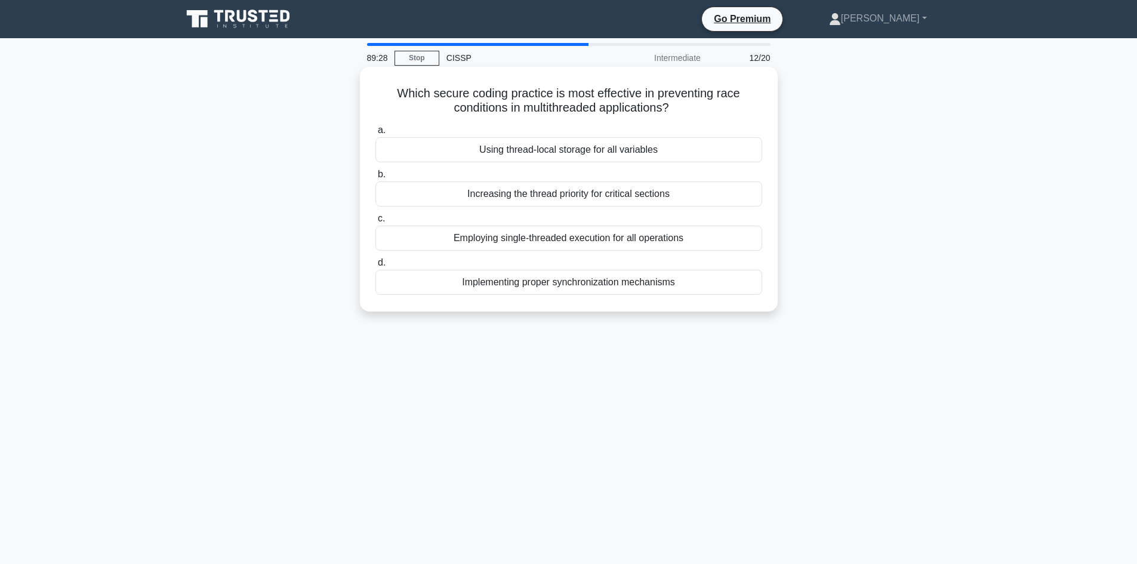
click at [610, 190] on div "Increasing the thread priority for critical sections" at bounding box center [568, 193] width 387 height 25
click at [375, 178] on input "b. Increasing the thread priority for critical sections" at bounding box center [375, 175] width 0 height 8
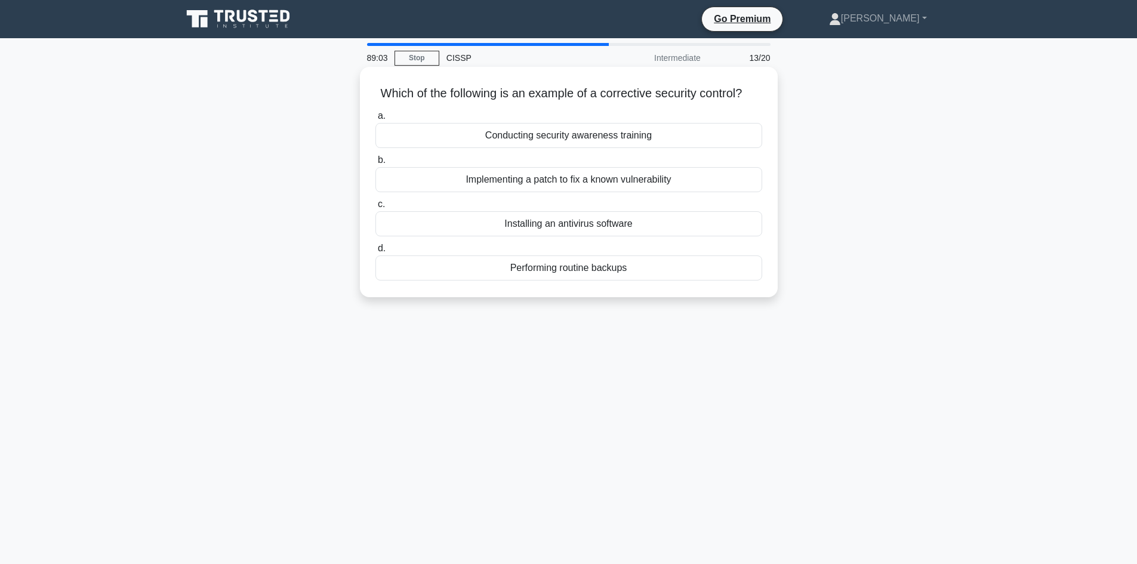
drag, startPoint x: 921, startPoint y: 366, endPoint x: 360, endPoint y: 91, distance: 624.4
click at [368, 92] on div "89:03 Stop CISSP Intermediate 13/20 Which of the following is an example of a c…" at bounding box center [569, 341] width 788 height 597
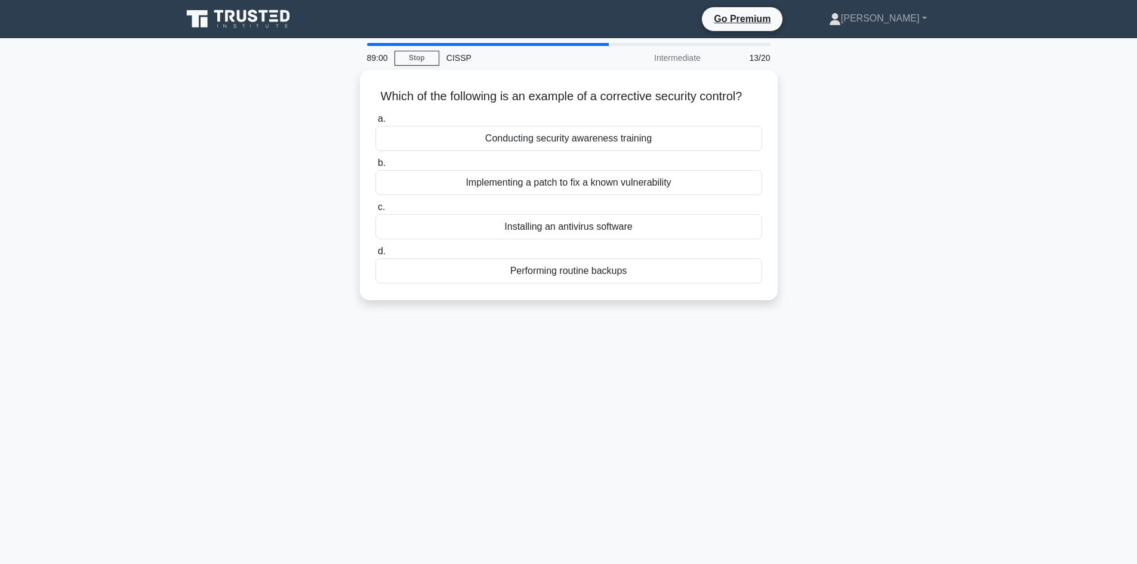
copy div "Which of the following is an example of a corrective security control? .spinner…"
click at [773, 474] on div "88:59 Stop CISSP Intermediate 13/20 Which of the following is an example of a c…" at bounding box center [569, 341] width 788 height 597
drag, startPoint x: 747, startPoint y: 439, endPoint x: 758, endPoint y: 431, distance: 12.9
click at [748, 439] on div "88:59 Stop CISSP Intermediate 13/20 Which of the following is an example of a c…" at bounding box center [569, 341] width 788 height 597
click at [906, 403] on div "88:58 Stop CISSP Intermediate 13/20 Which of the following is an example of a c…" at bounding box center [569, 341] width 788 height 597
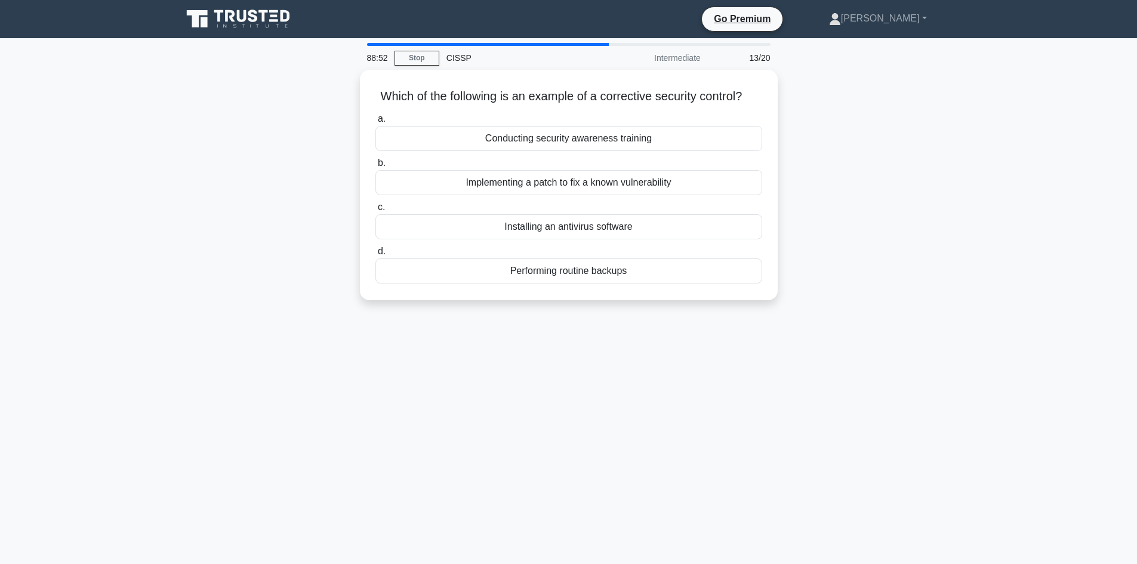
click at [992, 323] on main "88:52 Stop CISSP Intermediate 13/20 Which of the following is an example of a c…" at bounding box center [568, 341] width 1137 height 606
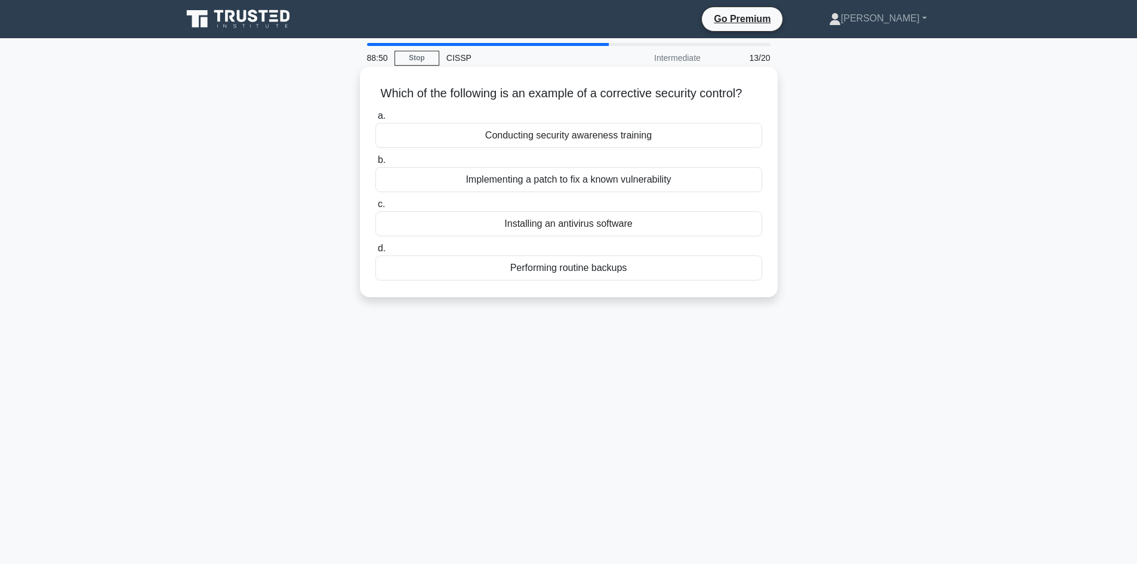
click at [613, 192] on div "Implementing a patch to fix a known vulnerability" at bounding box center [568, 179] width 387 height 25
click at [375, 164] on input "b. Implementing a patch to fix a known vulnerability" at bounding box center [375, 160] width 0 height 8
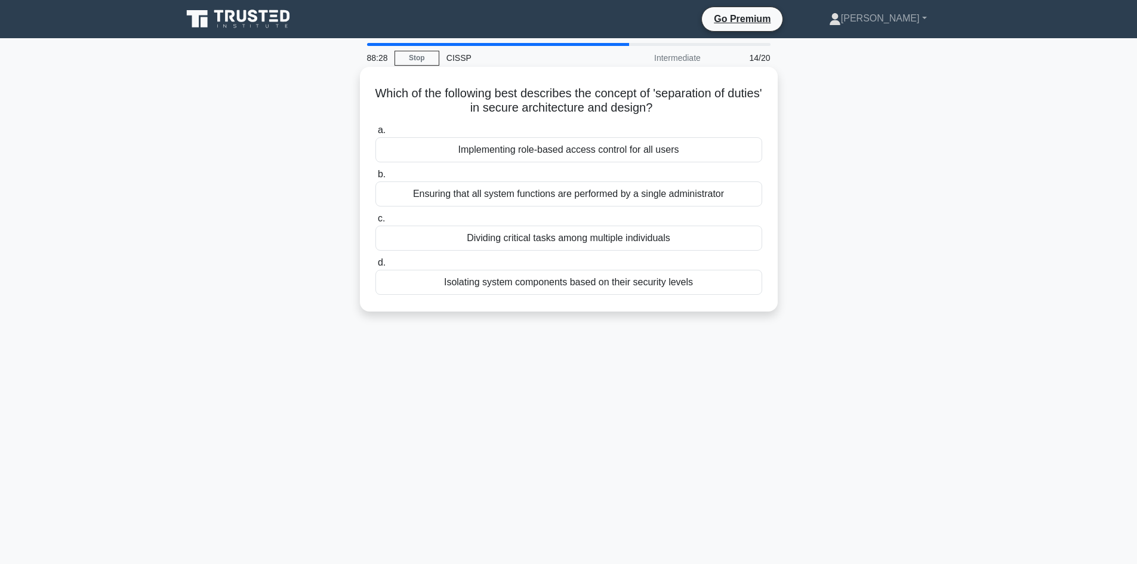
click at [555, 240] on div "Dividing critical tasks among multiple individuals" at bounding box center [568, 238] width 387 height 25
click at [375, 223] on input "c. Dividing critical tasks among multiple individuals" at bounding box center [375, 219] width 0 height 8
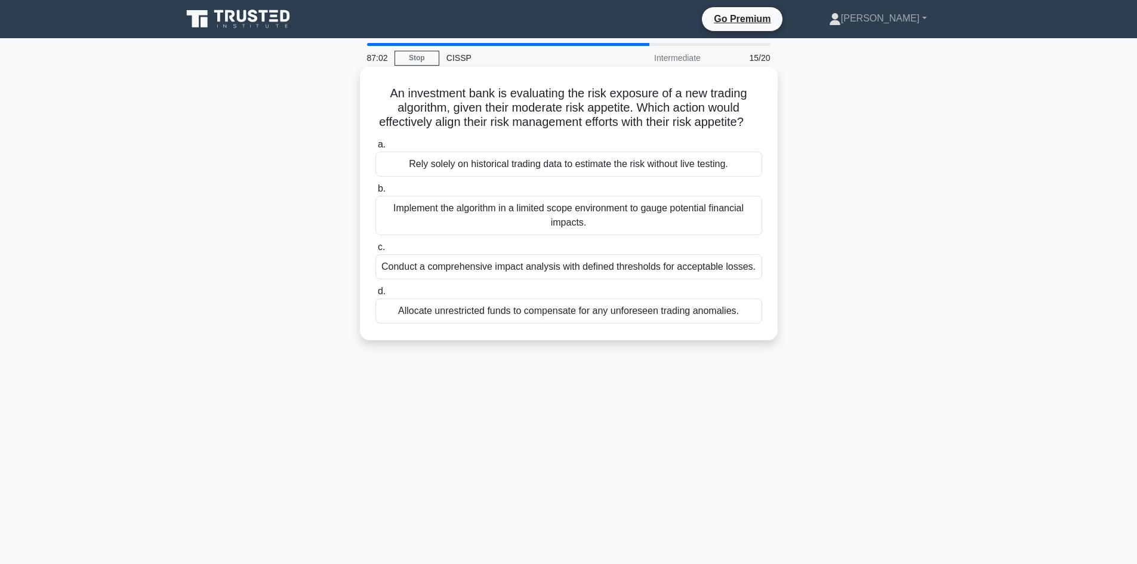
click at [664, 279] on div "Conduct a comprehensive impact analysis with defined thresholds for acceptable …" at bounding box center [568, 266] width 387 height 25
click at [375, 251] on input "c. Conduct a comprehensive impact analysis with defined thresholds for acceptab…" at bounding box center [375, 247] width 0 height 8
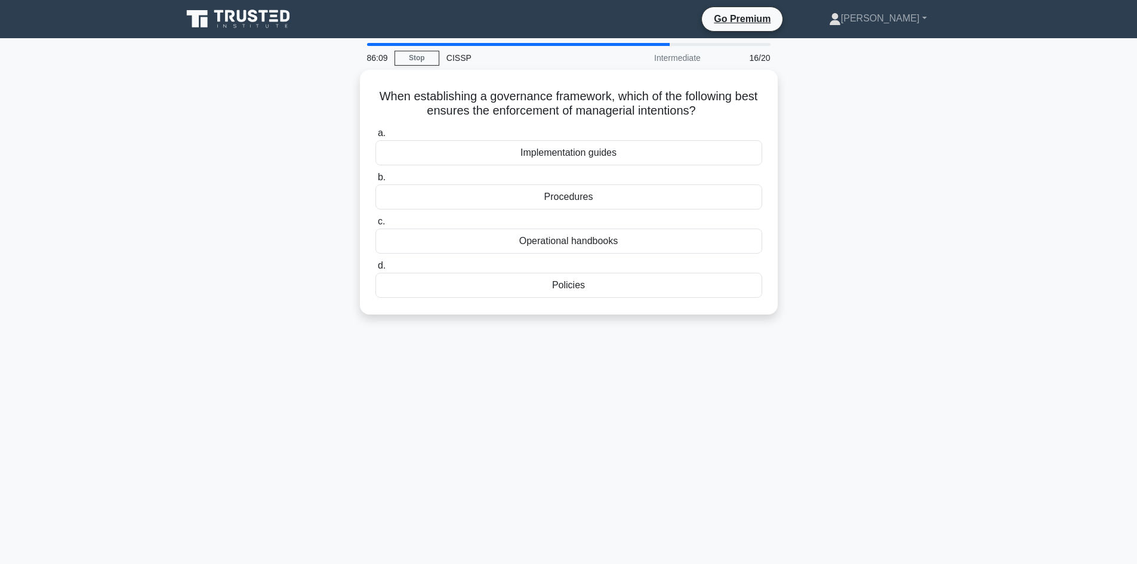
click at [940, 374] on div "86:09 Stop CISSP Intermediate 16/20 When establishing a governance framework, w…" at bounding box center [569, 341] width 788 height 597
drag, startPoint x: 926, startPoint y: 369, endPoint x: 308, endPoint y: 93, distance: 677.0
click at [308, 93] on div "86:08 Stop CISSP Intermediate 16/20 When establishing a governance framework, w…" at bounding box center [569, 341] width 788 height 597
copy div "When establishing a governance framework, which of the following best ensures t…"
click at [1004, 378] on main "85:52 Stop CISSP Intermediate 16/20 When establishing a governance framework, w…" at bounding box center [568, 341] width 1137 height 606
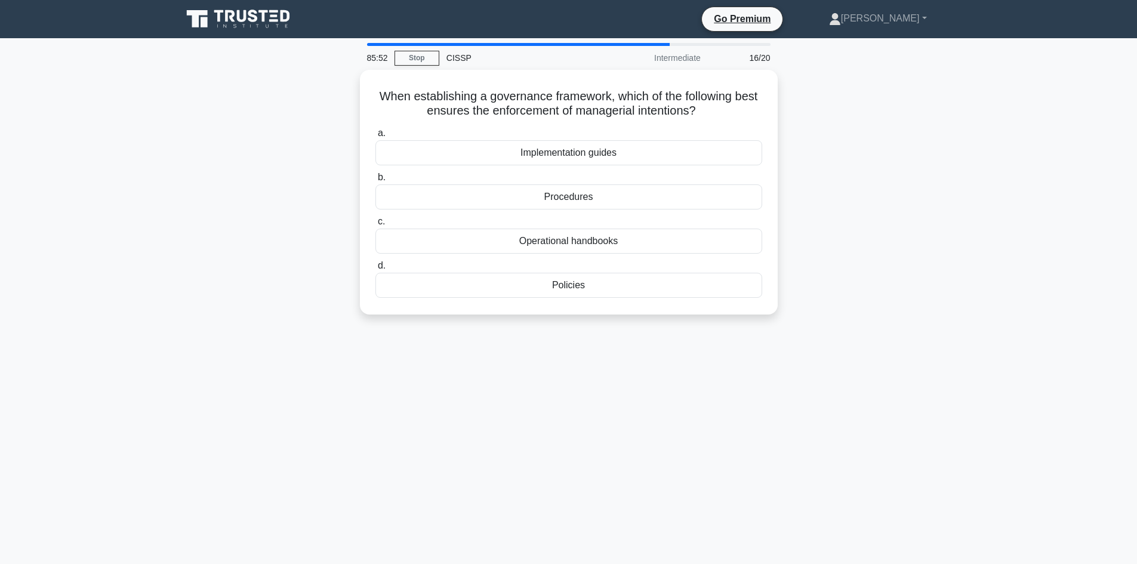
click at [1004, 378] on main "85:52 Stop CISSP Intermediate 16/20 When establishing a governance framework, w…" at bounding box center [568, 341] width 1137 height 606
click at [852, 406] on div "85:51 Stop CISSP Intermediate 16/20 When establishing a governance framework, w…" at bounding box center [569, 341] width 788 height 597
click at [575, 287] on div "Policies" at bounding box center [568, 282] width 387 height 25
click at [375, 267] on input "d. Policies" at bounding box center [375, 263] width 0 height 8
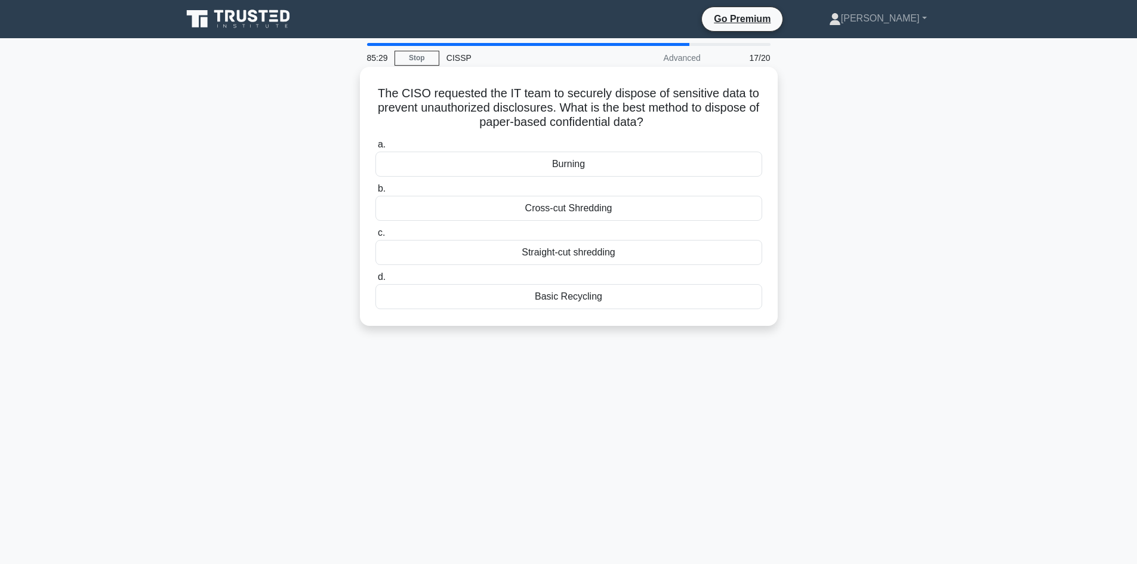
click at [578, 211] on div "Cross-cut Shredding" at bounding box center [568, 208] width 387 height 25
click at [375, 193] on input "b. Cross-cut Shredding" at bounding box center [375, 189] width 0 height 8
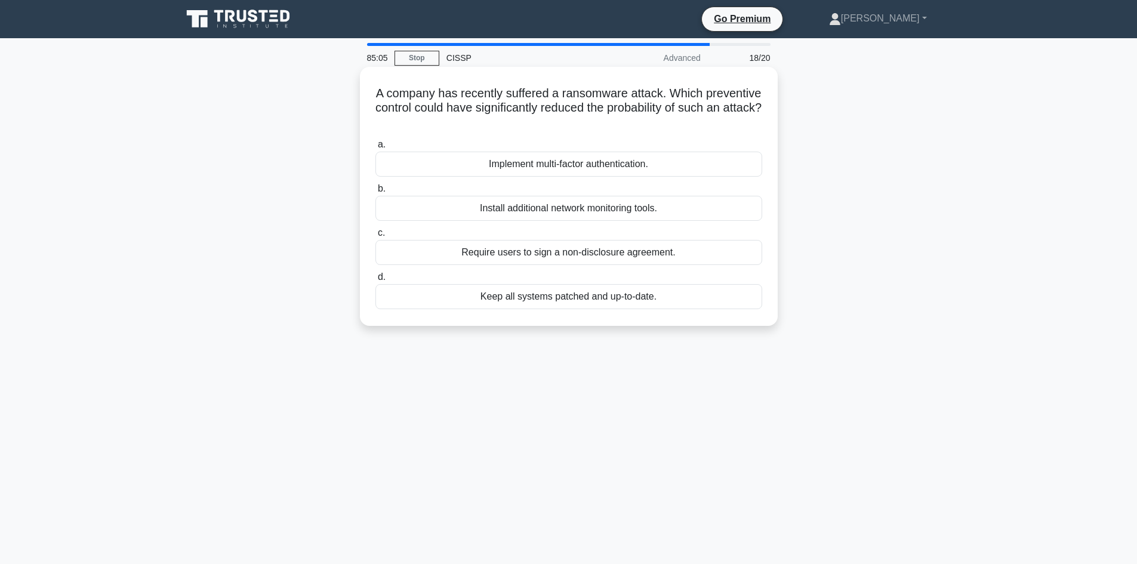
click at [657, 299] on div "Keep all systems patched and up-to-date." at bounding box center [568, 296] width 387 height 25
click at [375, 281] on input "d. Keep all systems patched and up-to-date." at bounding box center [375, 277] width 0 height 8
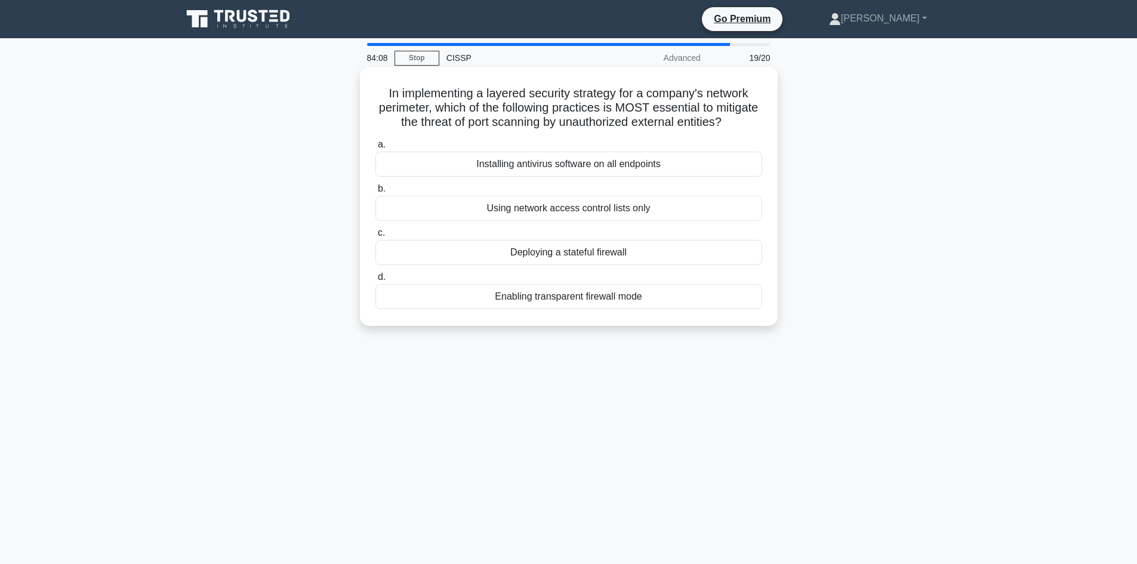
click at [616, 221] on div "Using network access control lists only" at bounding box center [568, 208] width 387 height 25
click at [375, 193] on input "b. Using network access control lists only" at bounding box center [375, 189] width 0 height 8
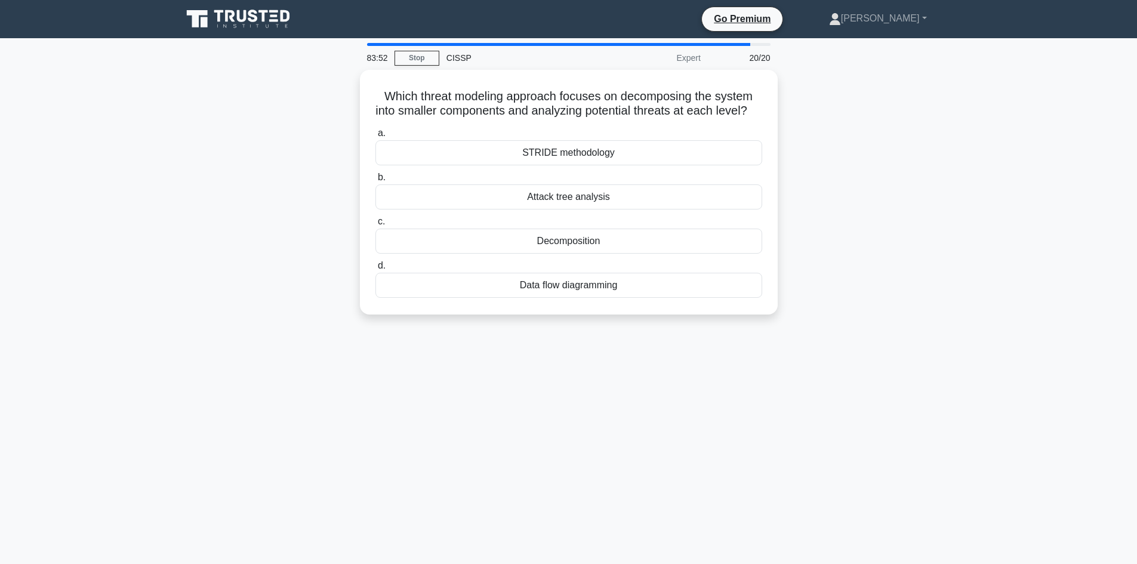
drag, startPoint x: 934, startPoint y: 387, endPoint x: 344, endPoint y: 81, distance: 665.0
click at [344, 81] on div "83:52 Stop CISSP Expert 20/20 Which threat modeling approach focuses on decompo…" at bounding box center [569, 341] width 788 height 597
copy div "Which threat modeling approach focuses on decomposing the system into smaller c…"
click at [963, 339] on main "83:50 Stop CISSP Expert 20/20 Which threat modeling approach focuses on decompo…" at bounding box center [568, 341] width 1137 height 606
click at [970, 332] on main "83:49 Stop CISSP Expert 20/20 Which threat modeling approach focuses on decompo…" at bounding box center [568, 341] width 1137 height 606
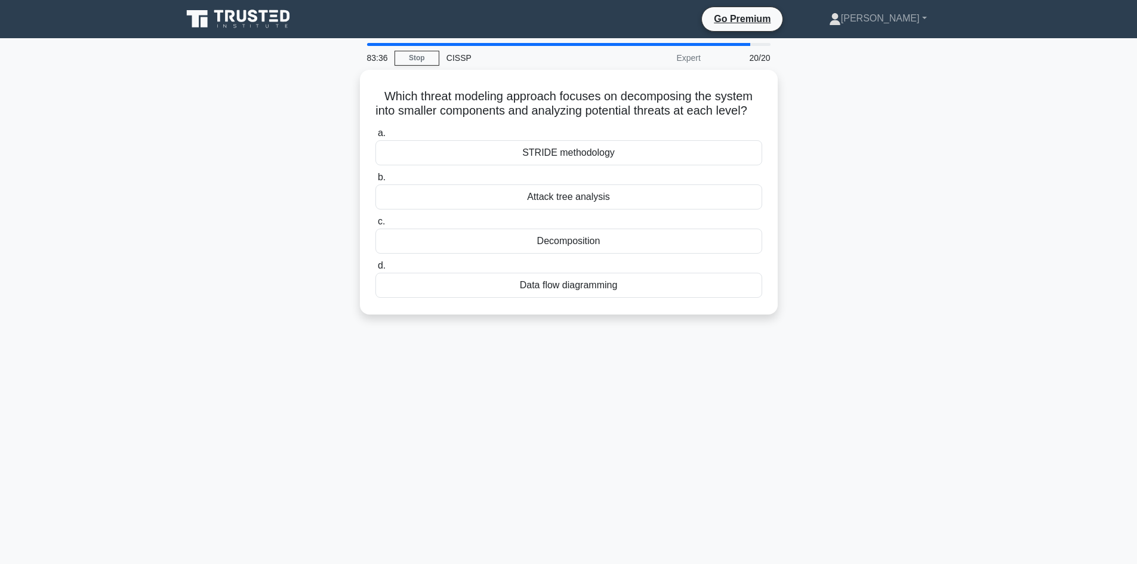
click at [1030, 323] on main "83:36 Stop CISSP Expert 20/20 Which threat modeling approach focuses on decompo…" at bounding box center [568, 341] width 1137 height 606
click at [575, 251] on div "Decomposition" at bounding box center [568, 238] width 387 height 25
click at [375, 223] on input "c. Decomposition" at bounding box center [375, 219] width 0 height 8
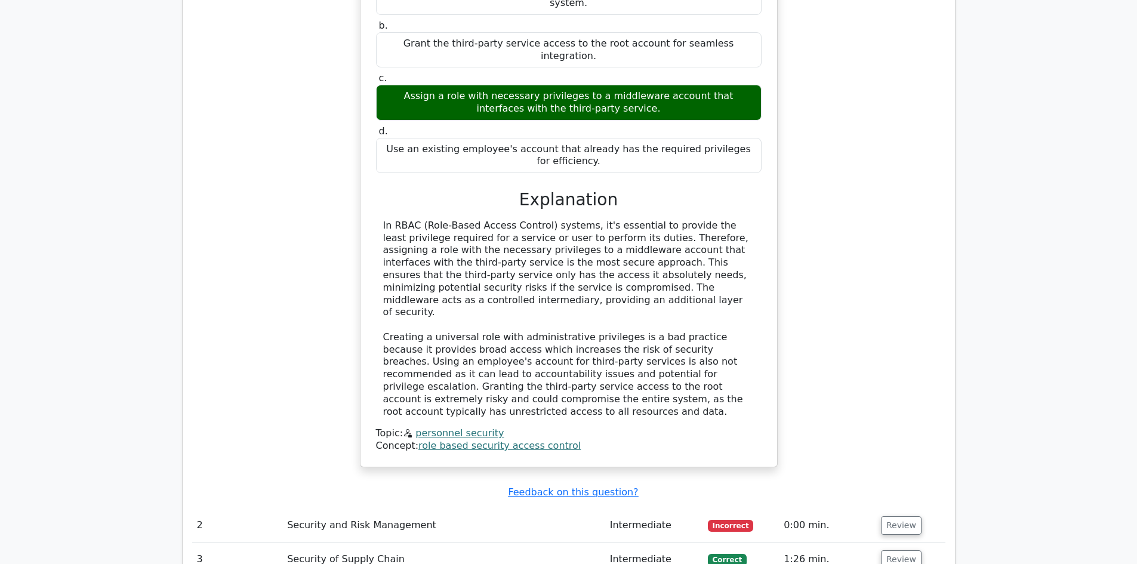
scroll to position [1372, 0]
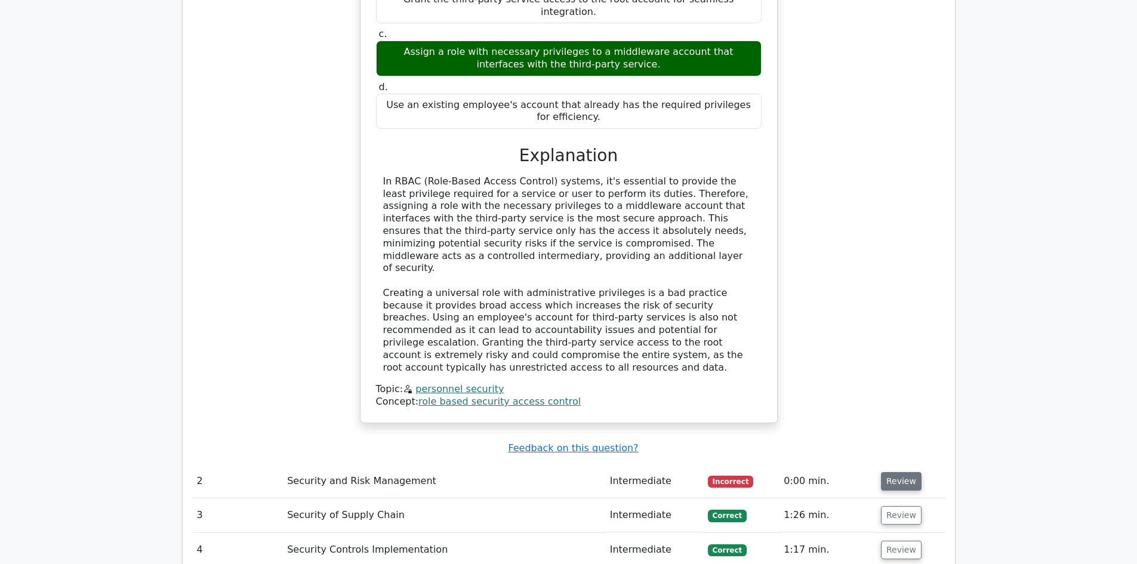
click at [894, 472] on button "Review" at bounding box center [901, 481] width 41 height 18
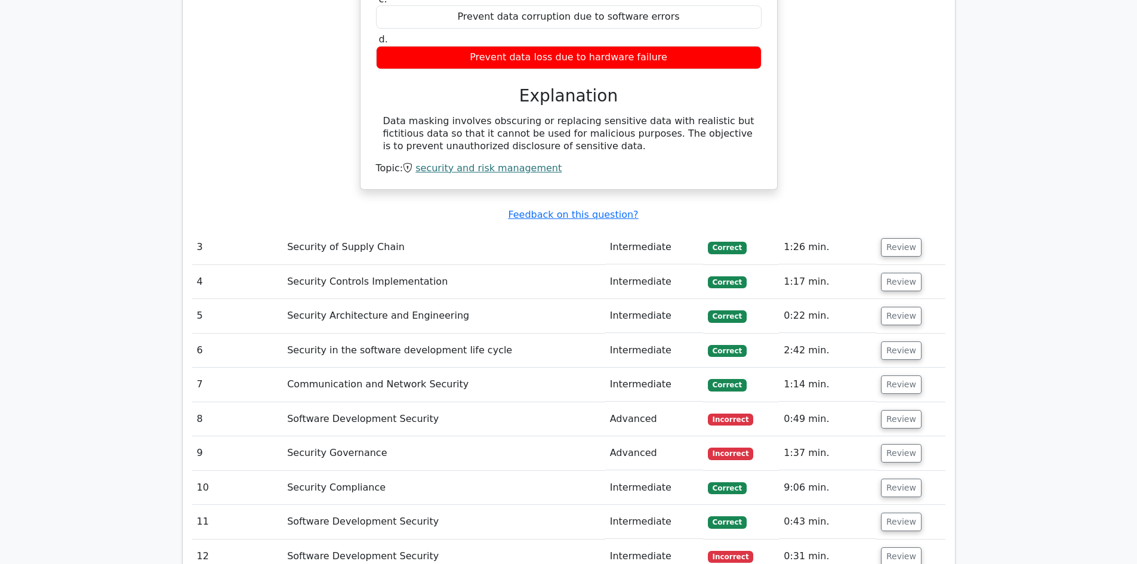
scroll to position [2148, 0]
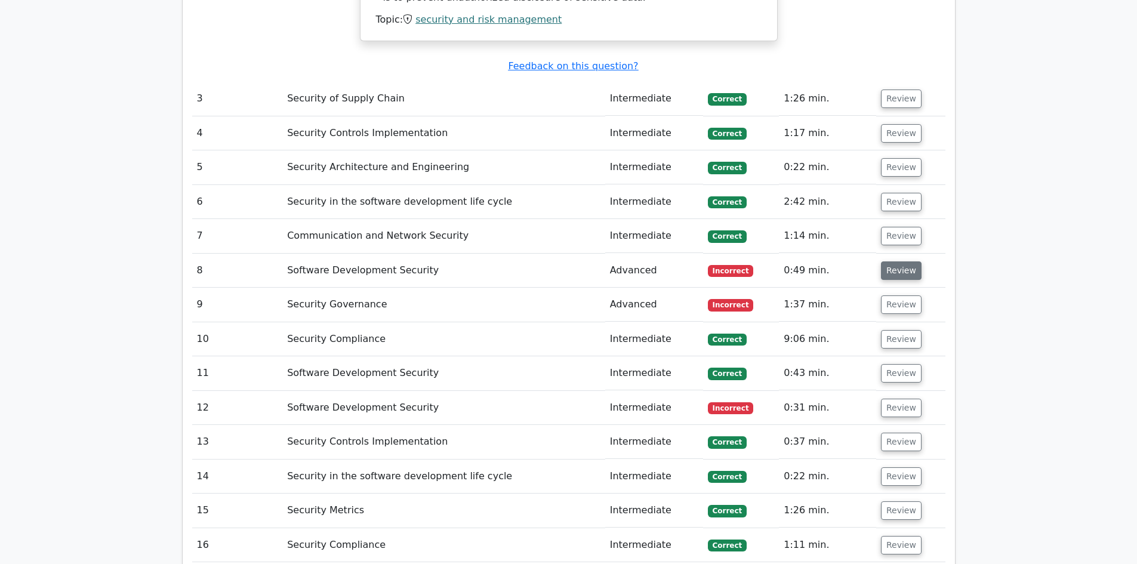
click at [900, 261] on button "Review" at bounding box center [901, 270] width 41 height 18
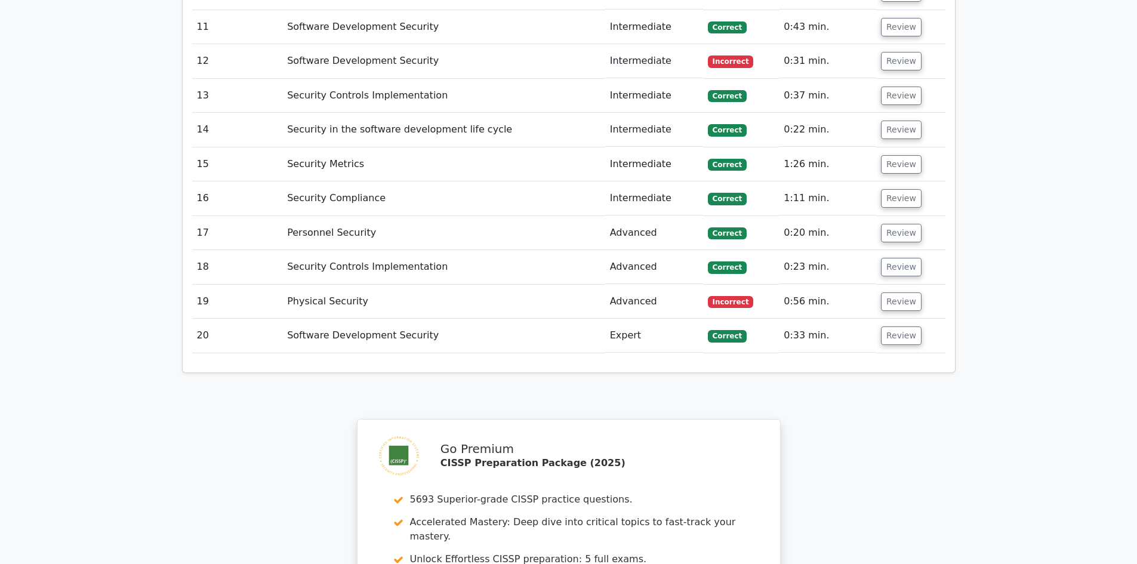
scroll to position [3103, 0]
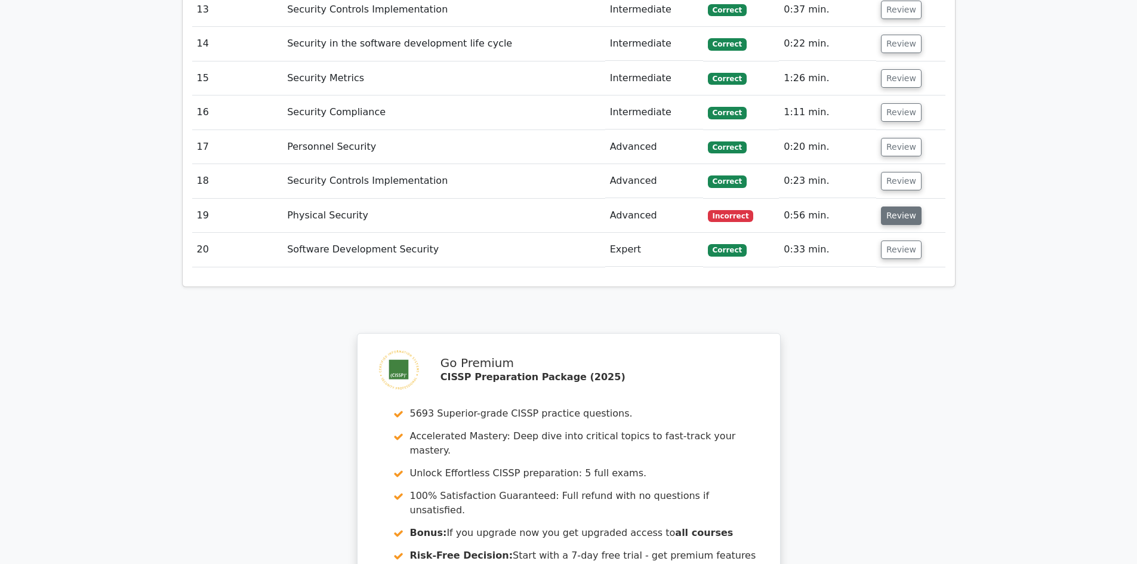
click at [897, 206] on button "Review" at bounding box center [901, 215] width 41 height 18
